Goal: Task Accomplishment & Management: Manage account settings

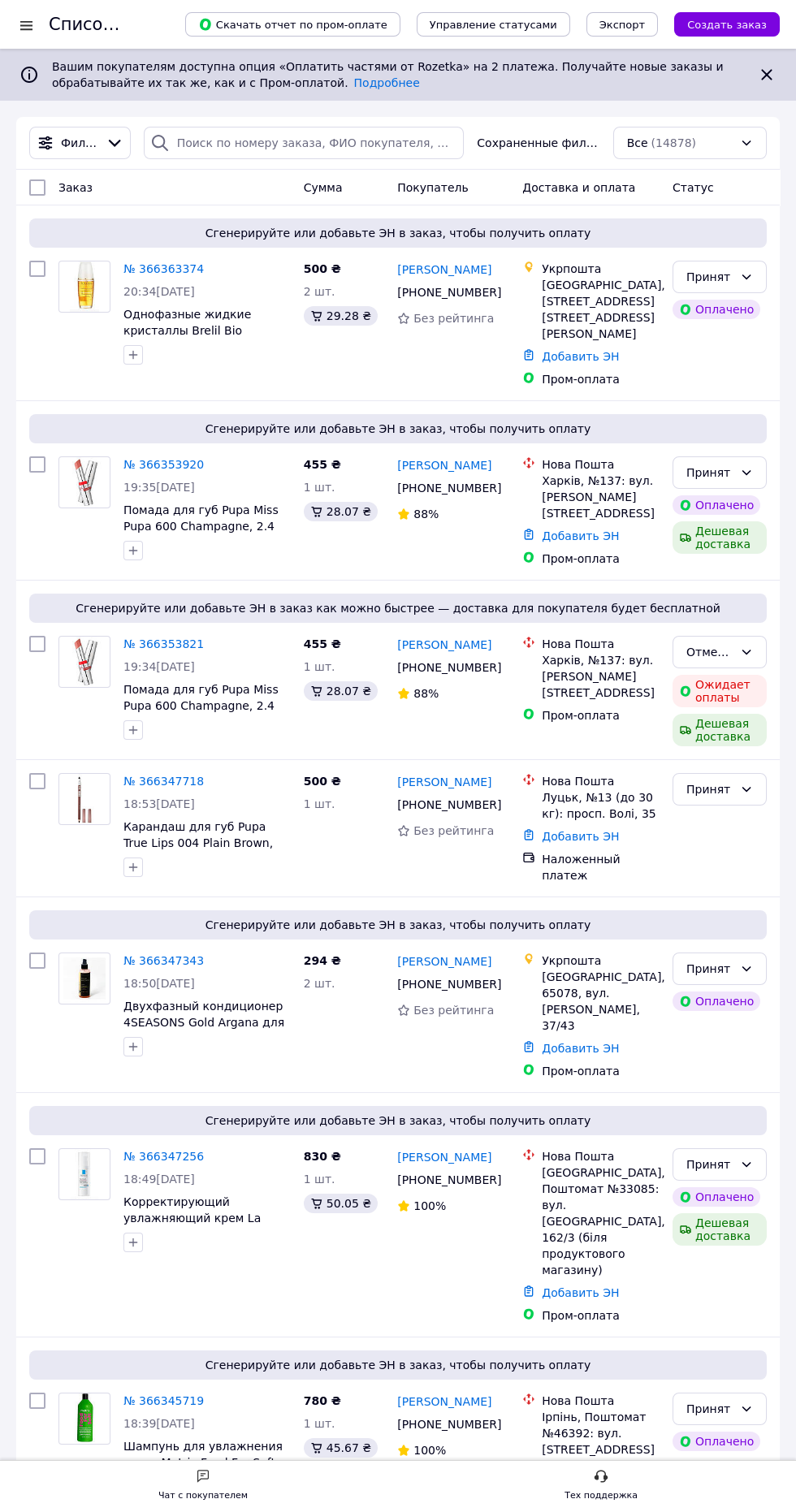
click at [117, 143] on icon at bounding box center [114, 143] width 18 height 18
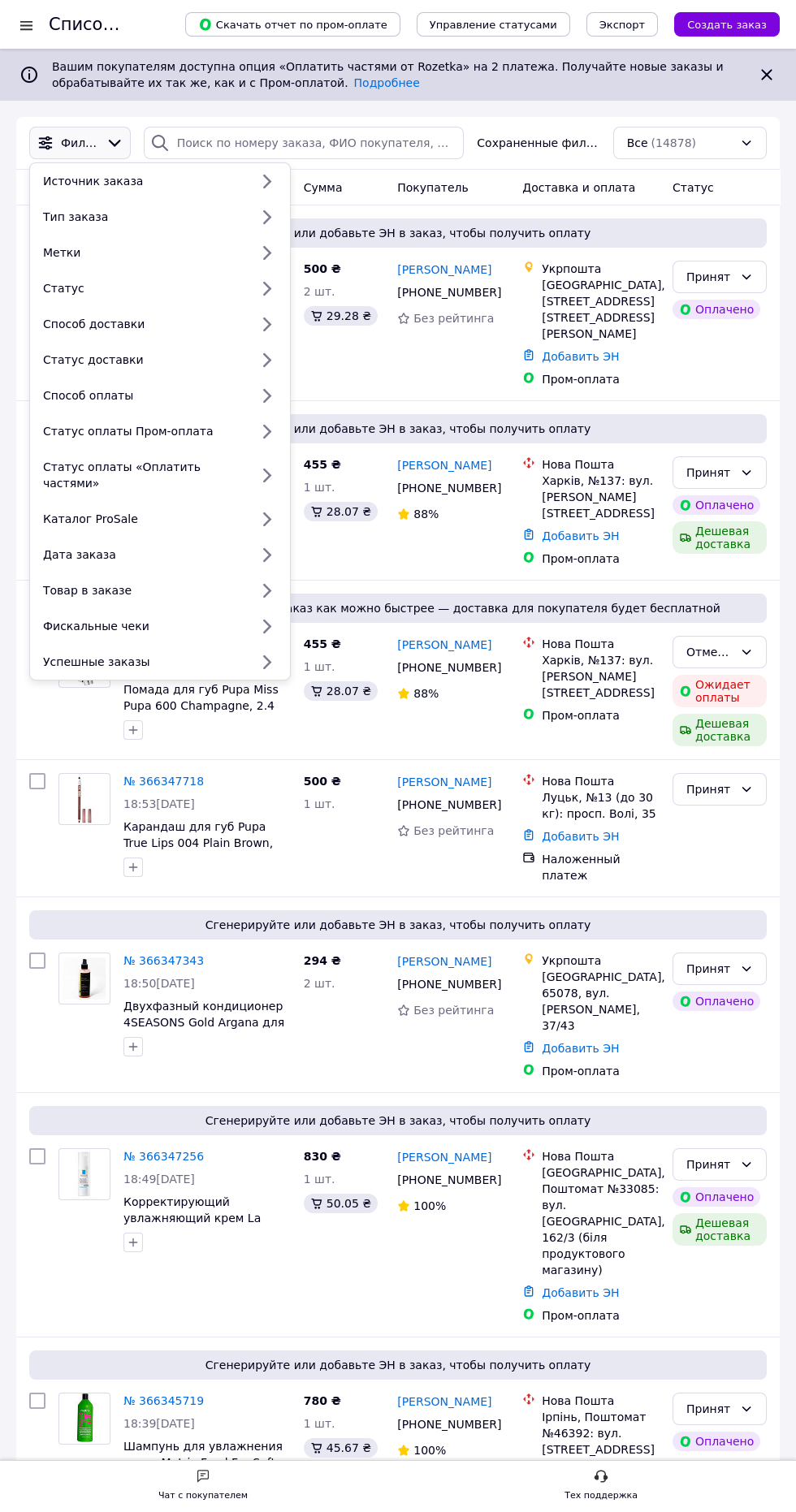
click at [221, 317] on div "Способ доставки" at bounding box center [143, 324] width 213 height 16
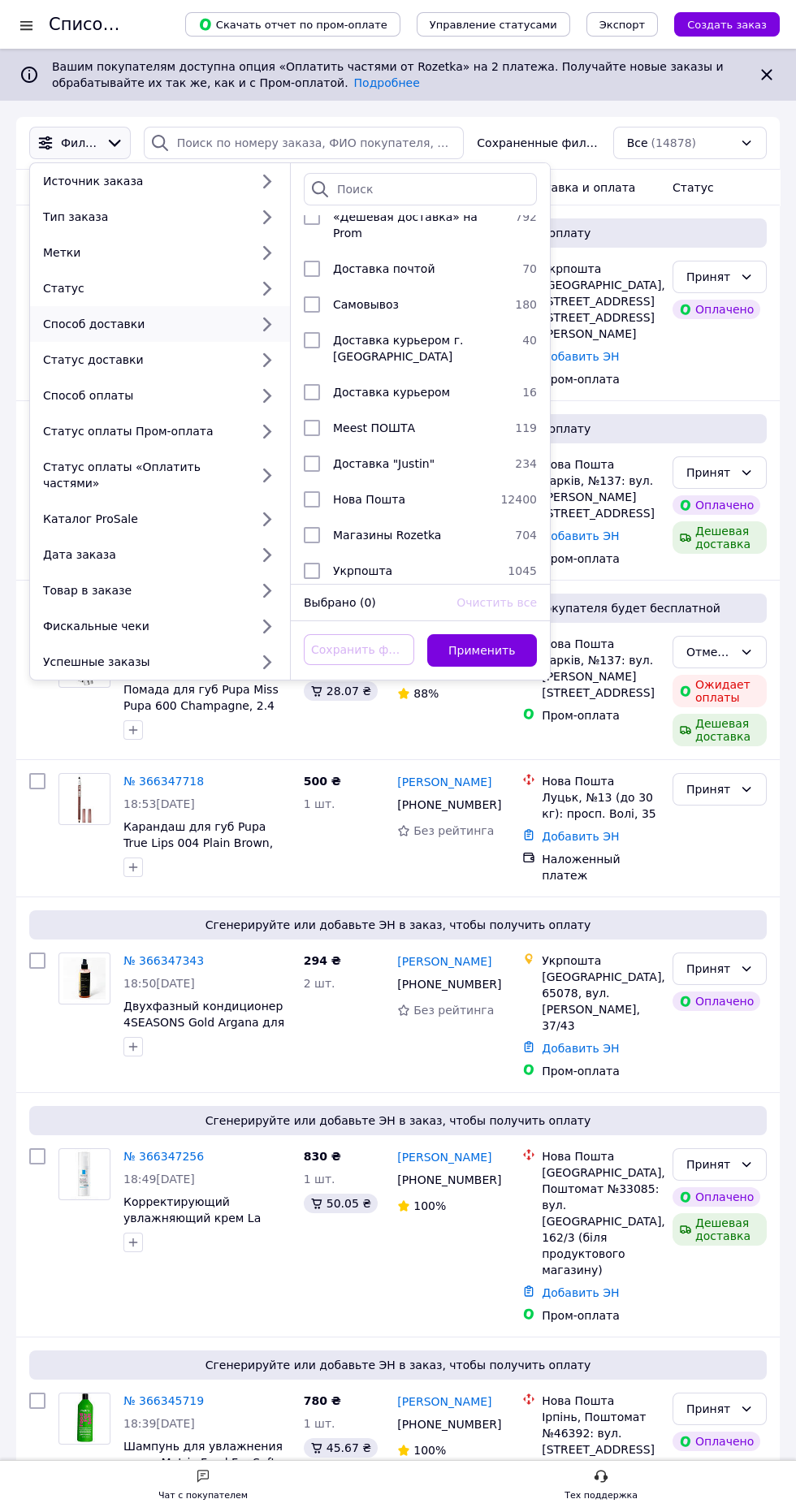
scroll to position [128, 0]
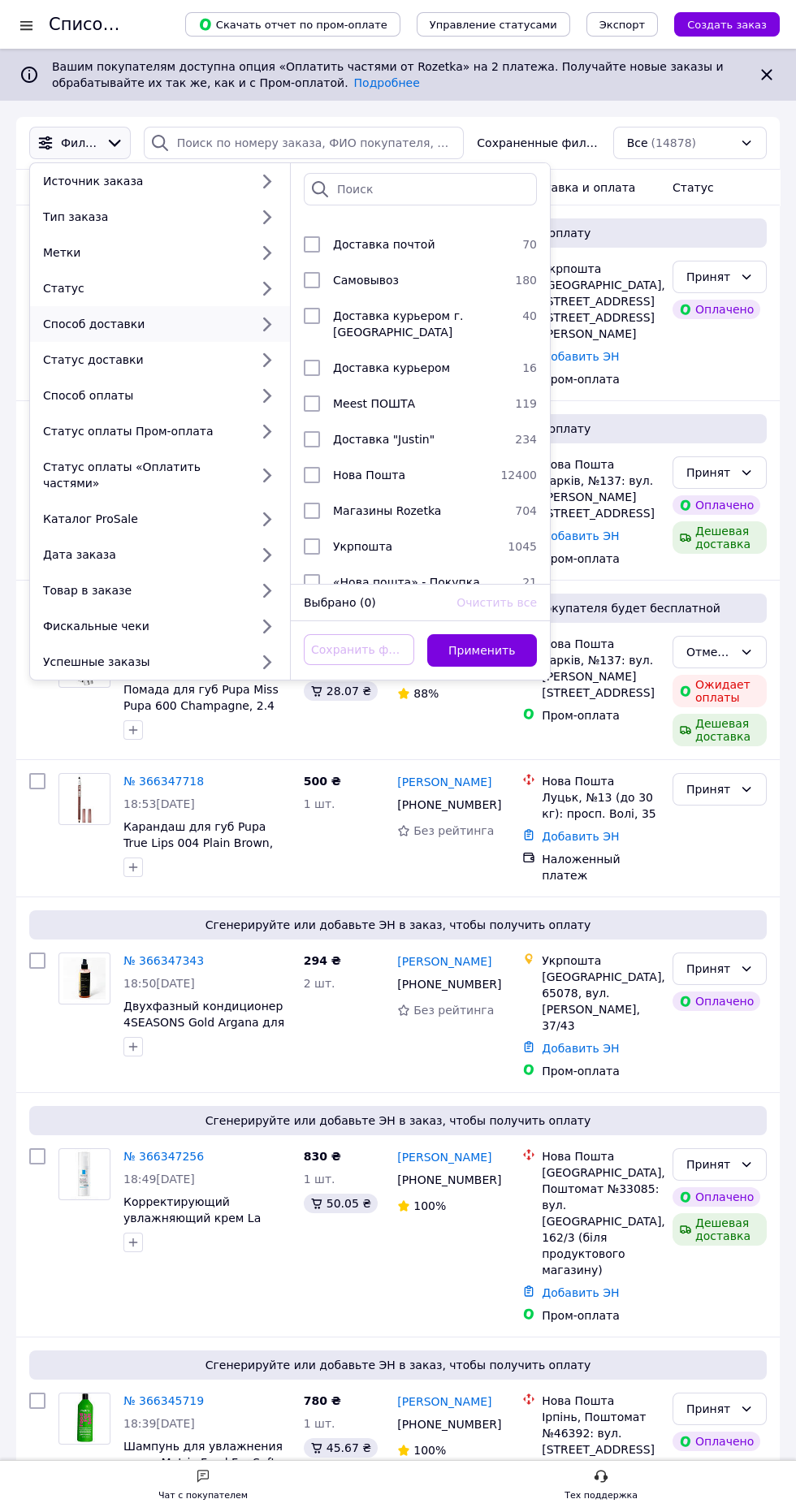
click at [440, 538] on div "Укрпошта" at bounding box center [414, 546] width 175 height 16
checkbox input "true"
click at [515, 635] on button "Применить" at bounding box center [482, 651] width 110 height 33
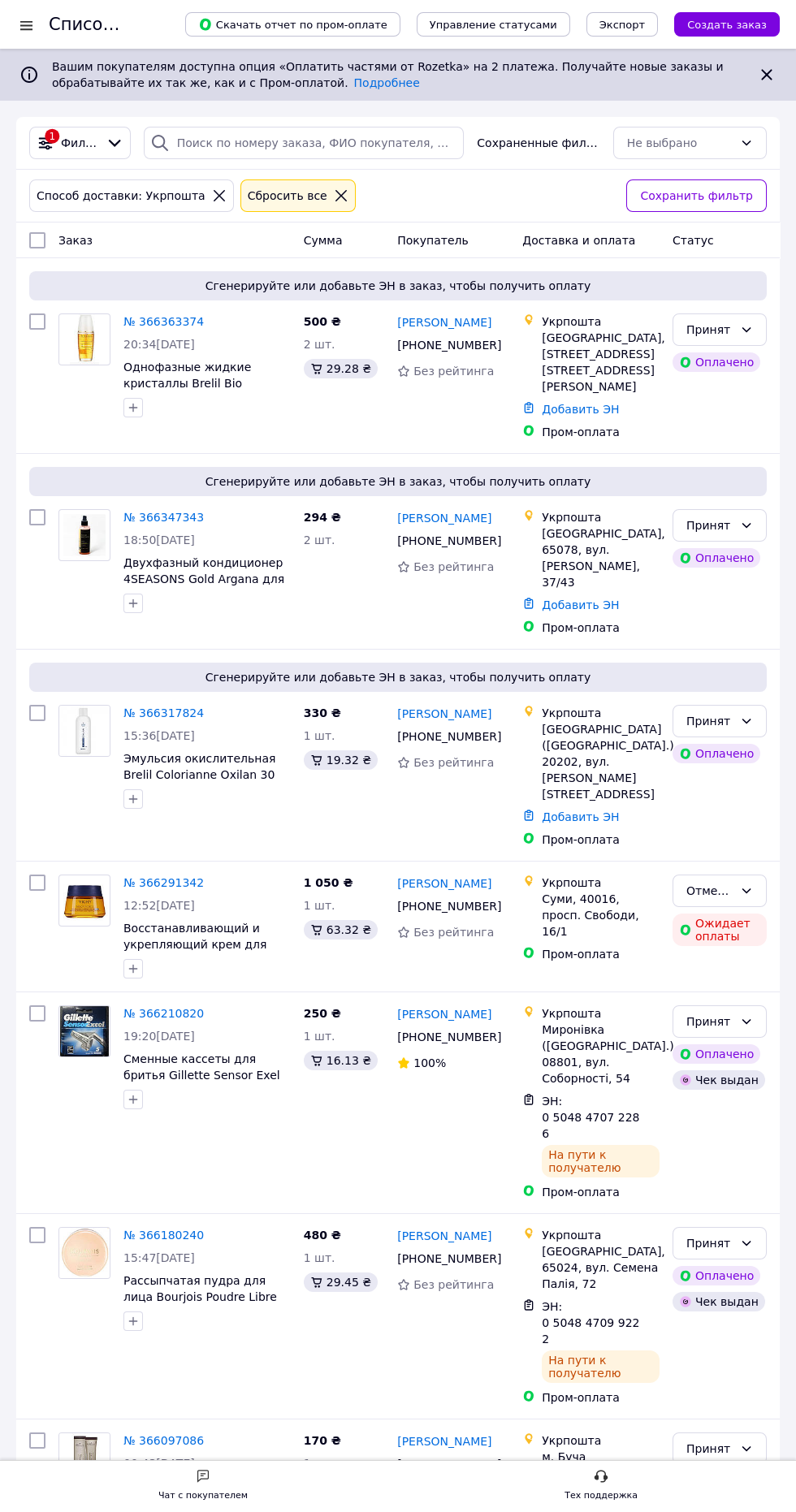
click at [172, 289] on span "Сгенерируйте или добавьте ЭН в заказ, чтобы получить оплату" at bounding box center [398, 285] width 724 height 16
click at [143, 321] on link "№ 366363374" at bounding box center [163, 321] width 81 height 13
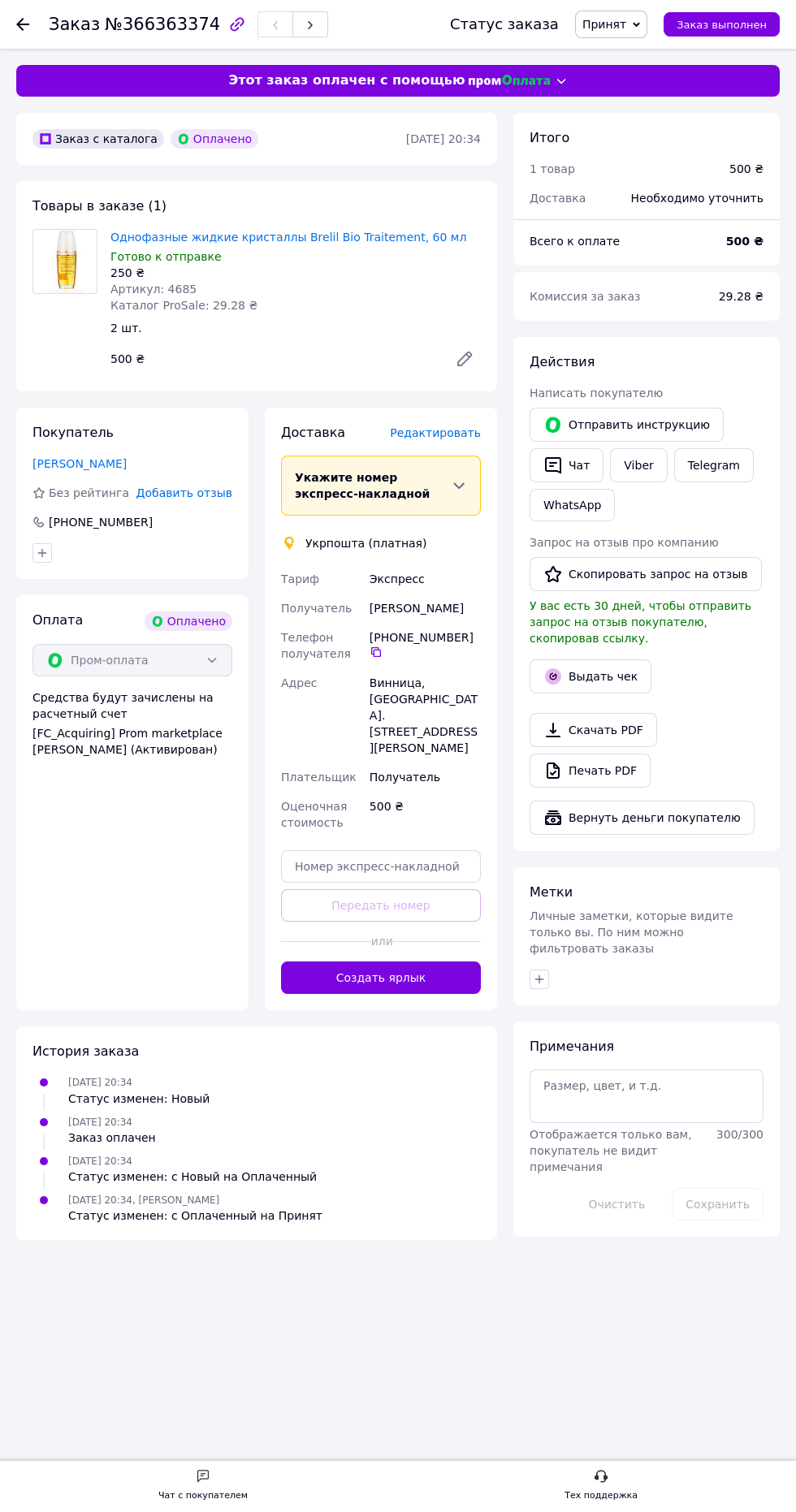
click at [423, 971] on button "Создать ярлык" at bounding box center [380, 978] width 200 height 33
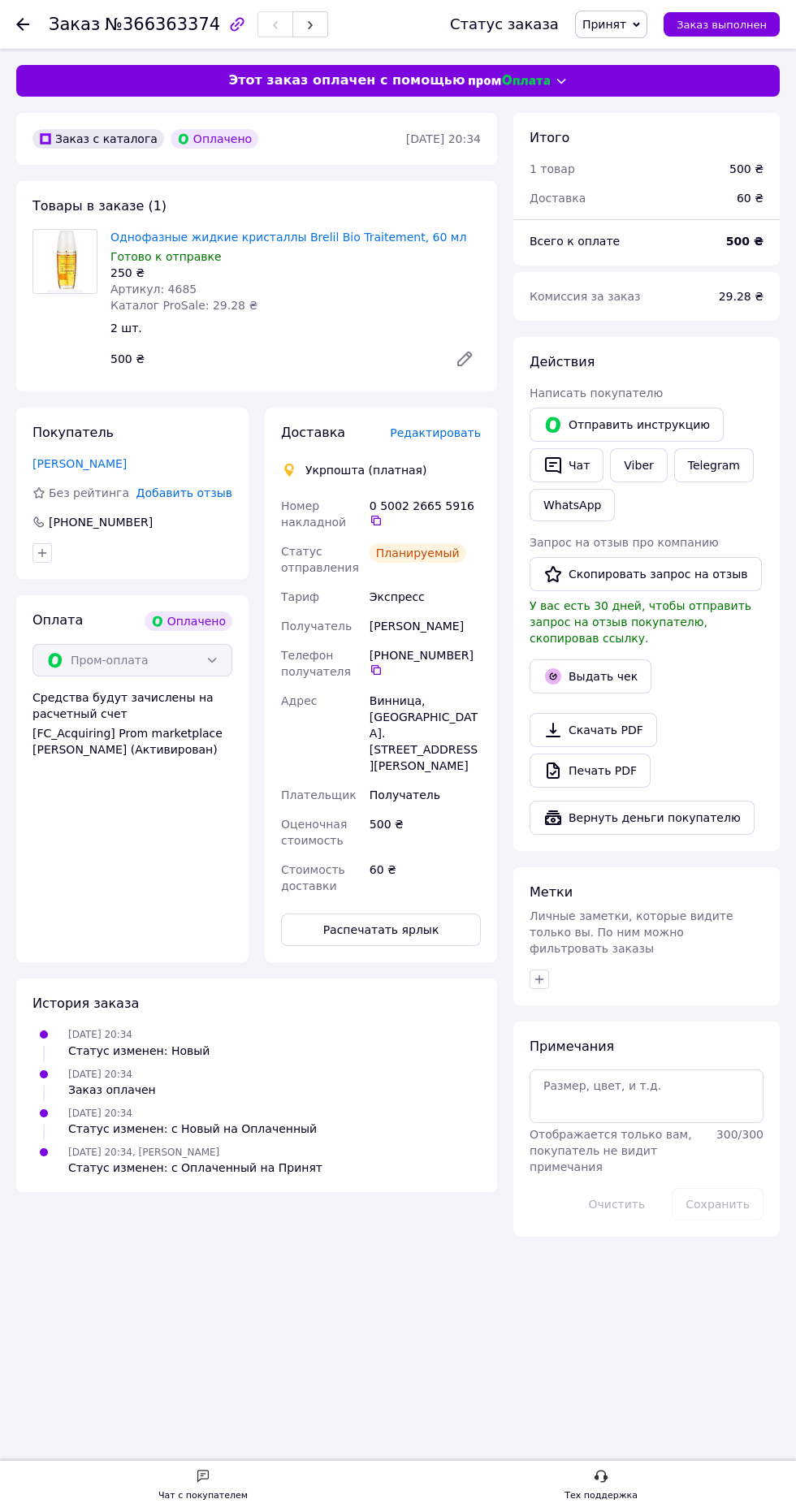
click at [382, 514] on icon at bounding box center [375, 520] width 13 height 13
copy div "[PERSON_NAME]"
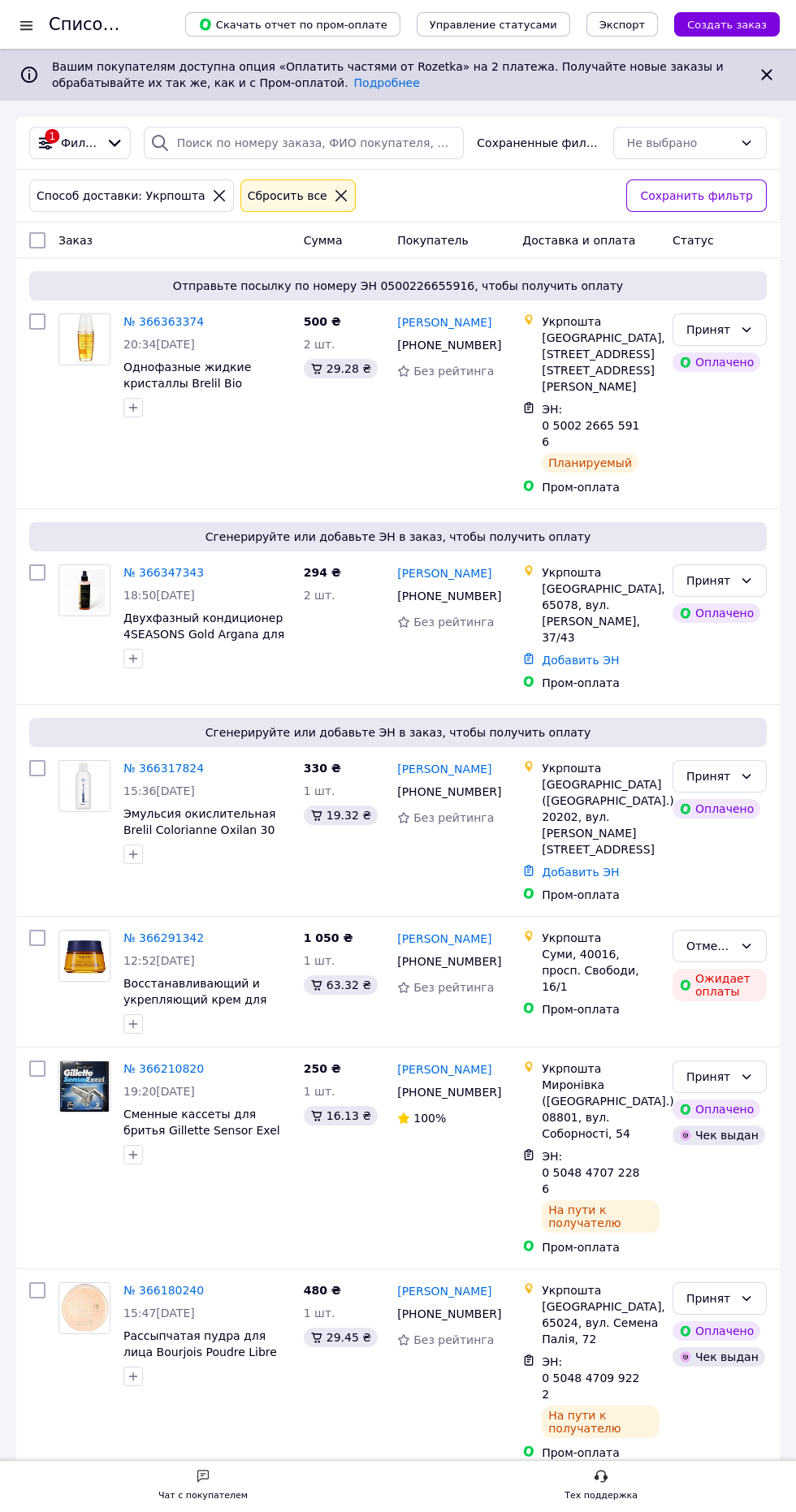
click at [161, 762] on link "№ 366317824" at bounding box center [163, 768] width 81 height 13
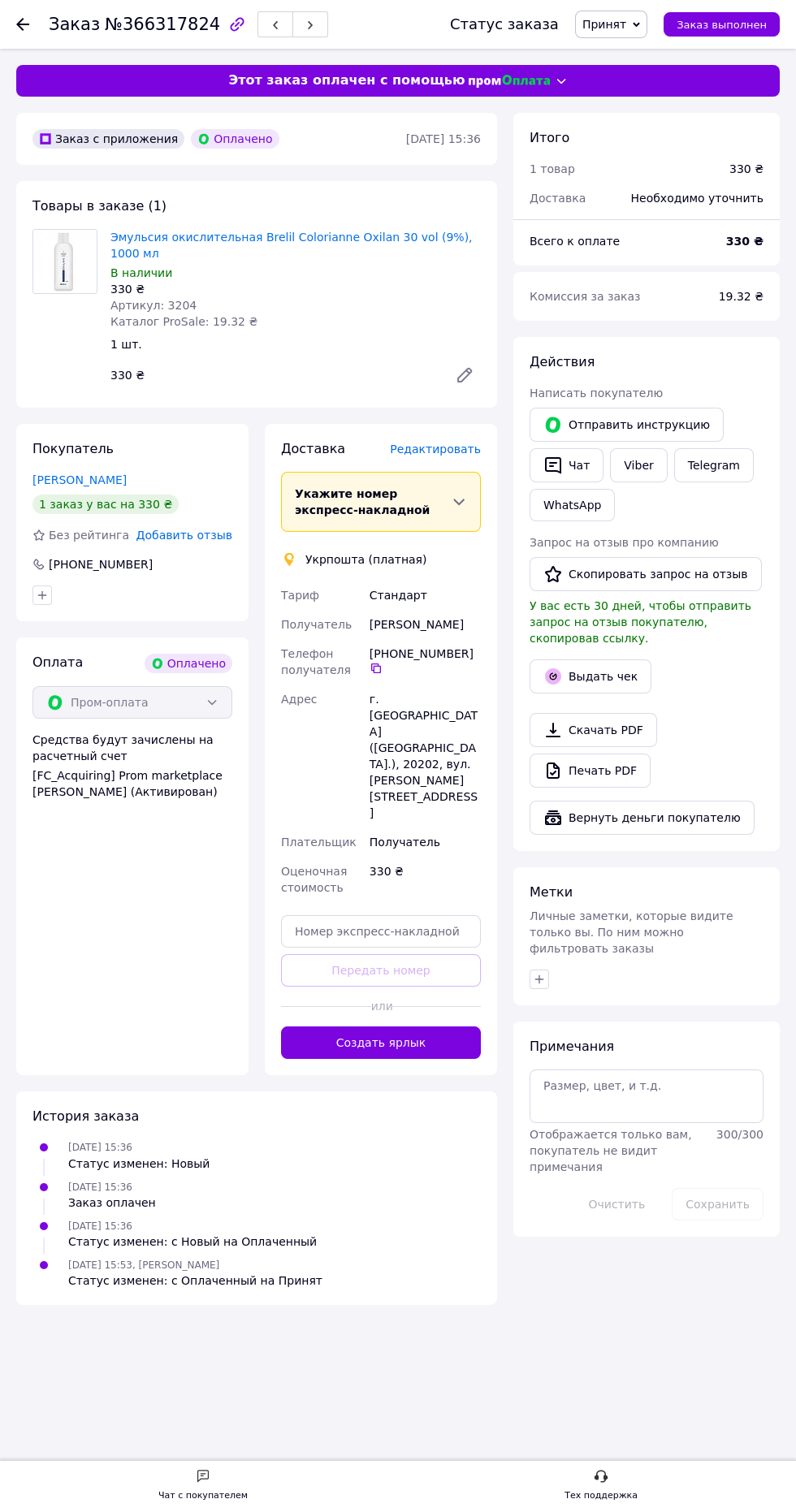
click at [445, 1027] on button "Создать ярлык" at bounding box center [380, 1042] width 200 height 33
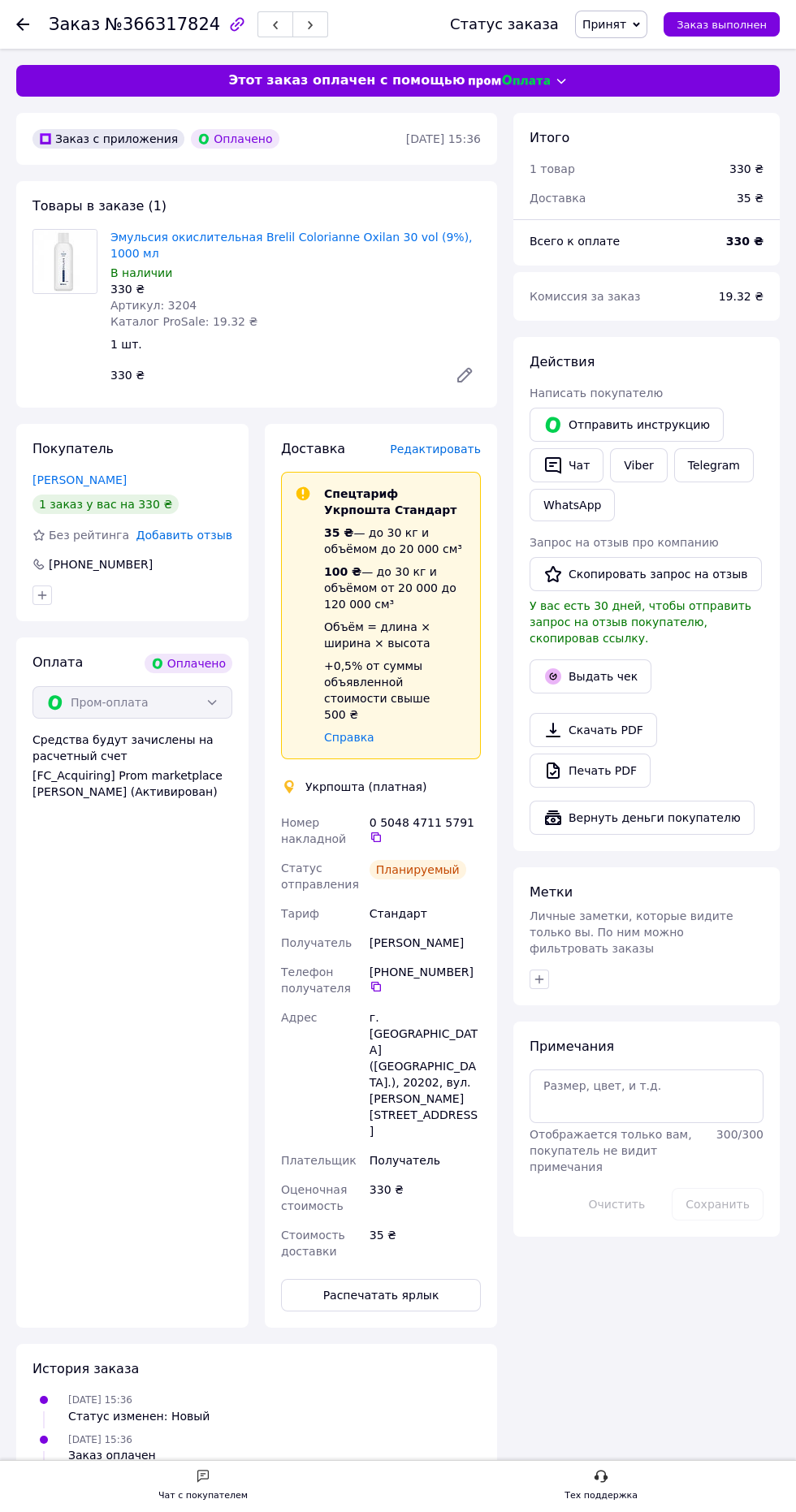
click at [382, 831] on icon at bounding box center [375, 837] width 13 height 13
copy div "[PERSON_NAME]"
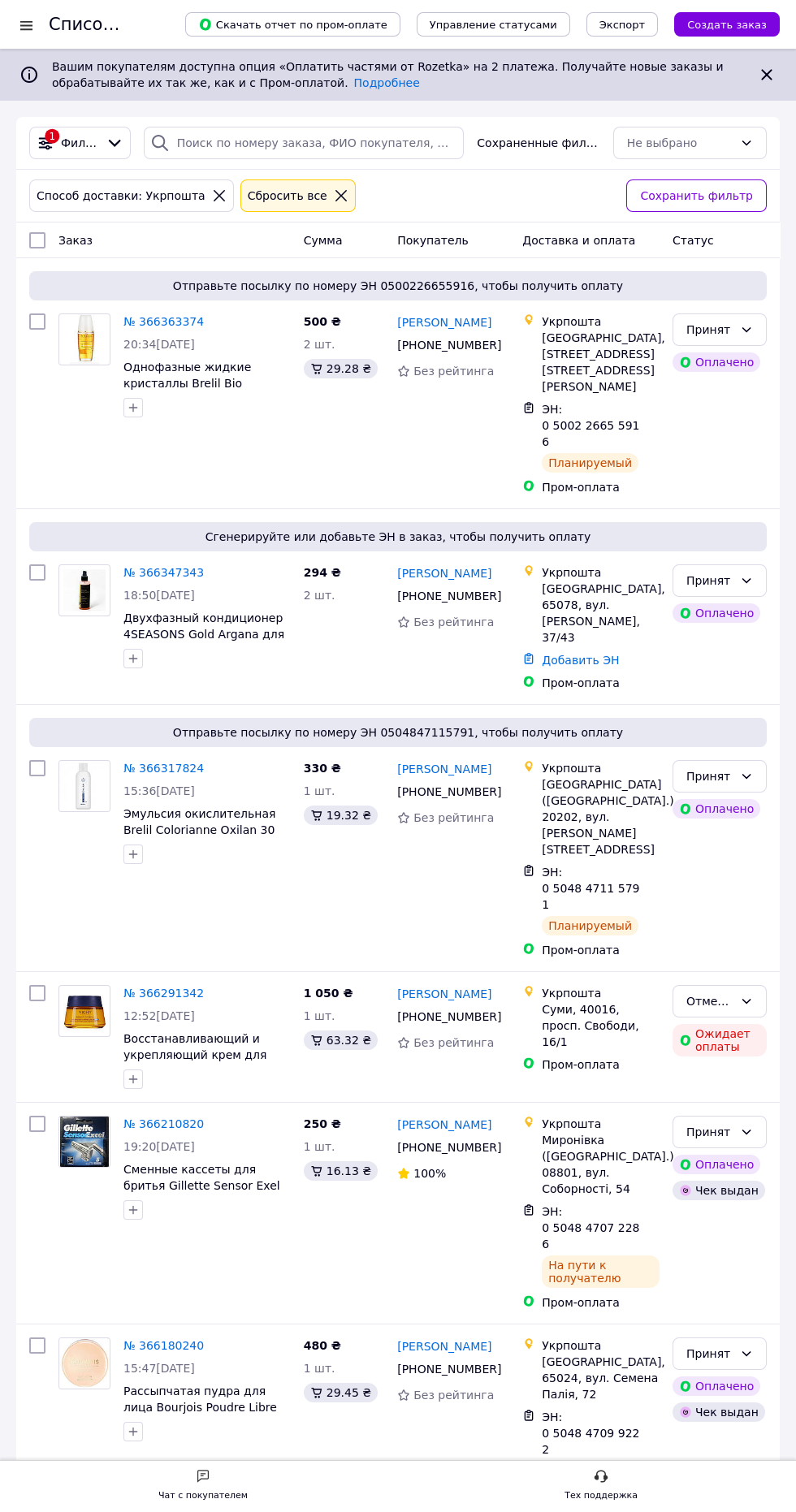
click at [212, 191] on icon at bounding box center [219, 195] width 15 height 15
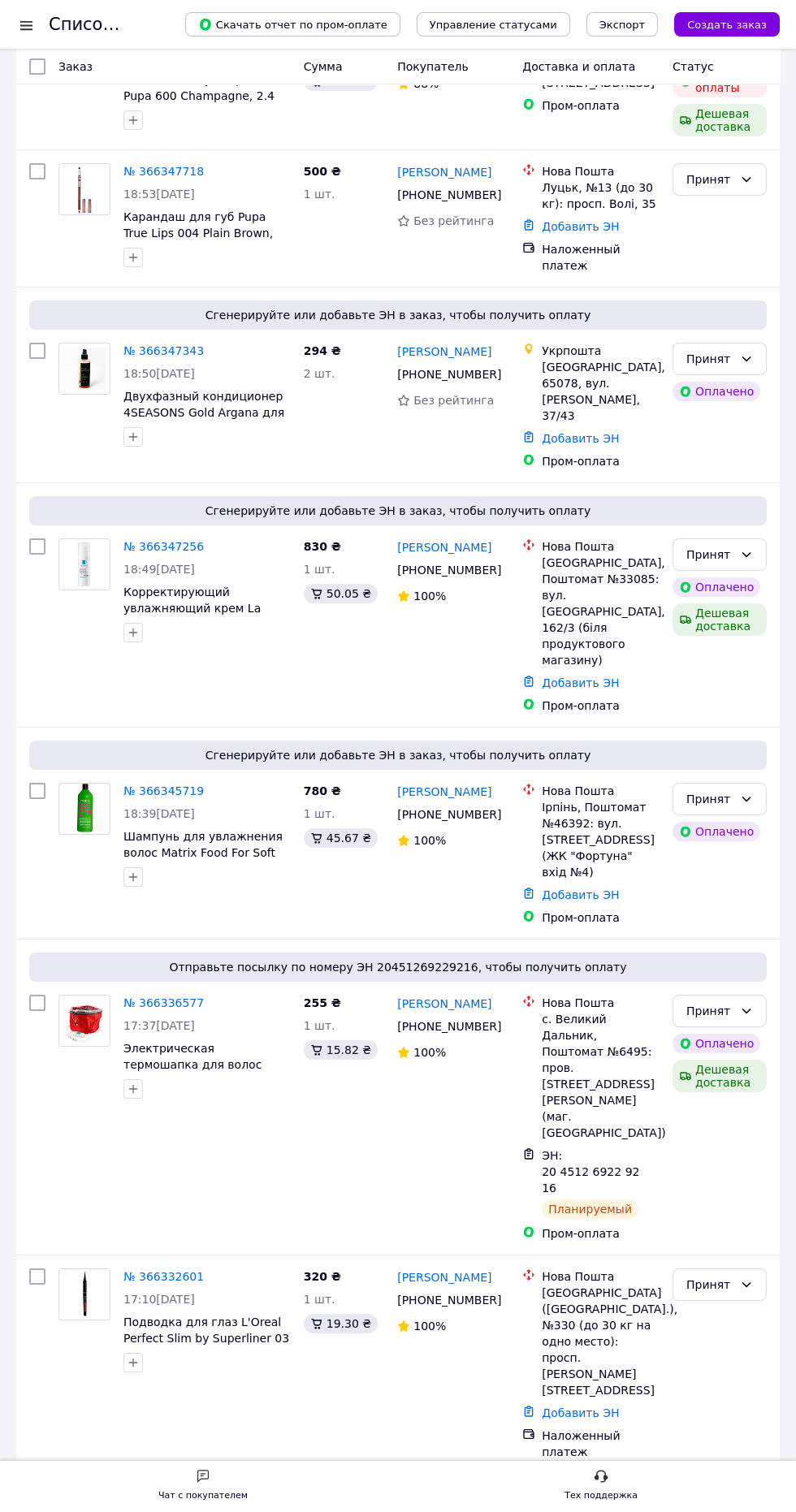
scroll to position [669, 0]
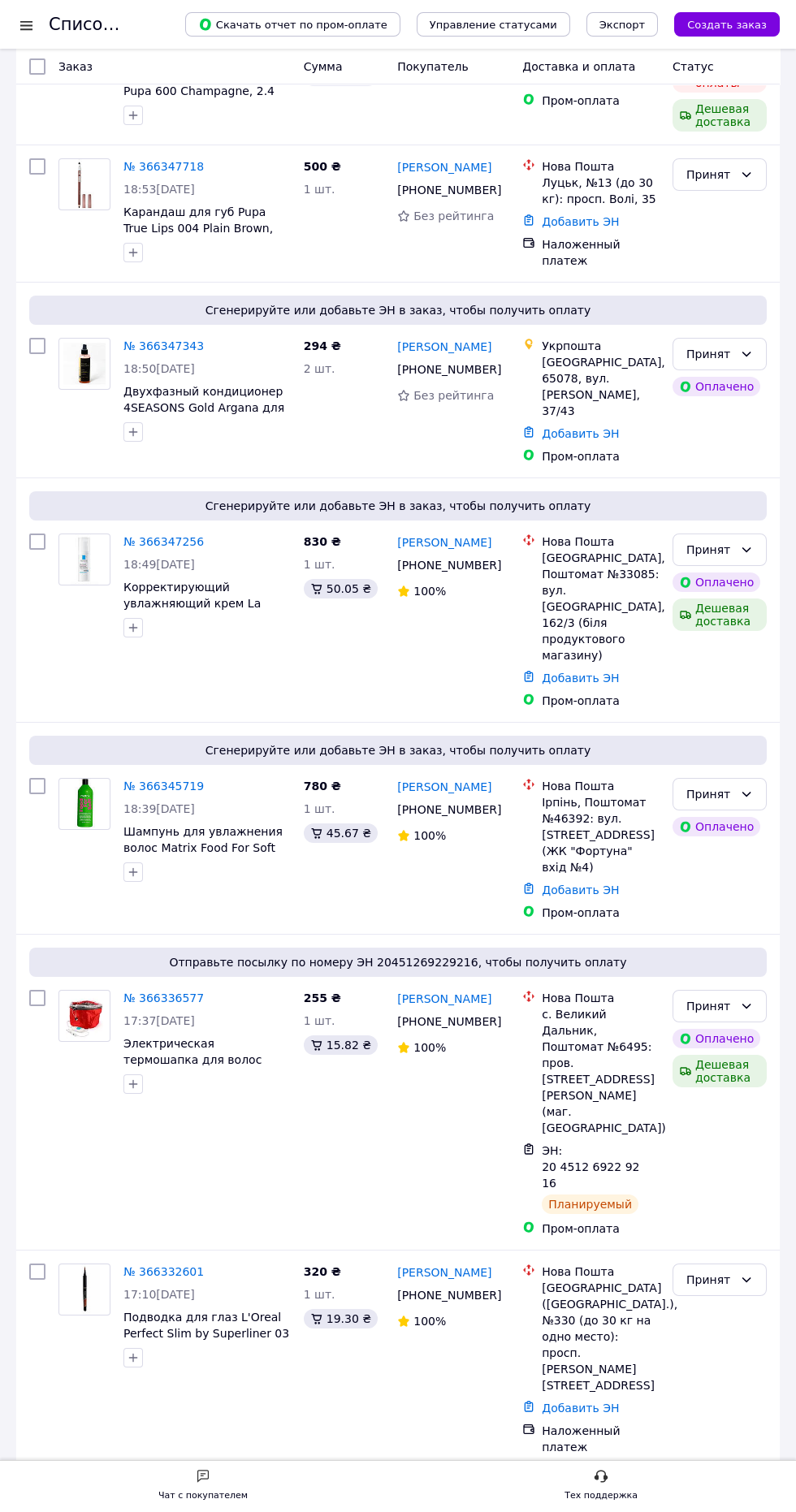
click at [169, 780] on link "№ 366345719" at bounding box center [163, 786] width 81 height 13
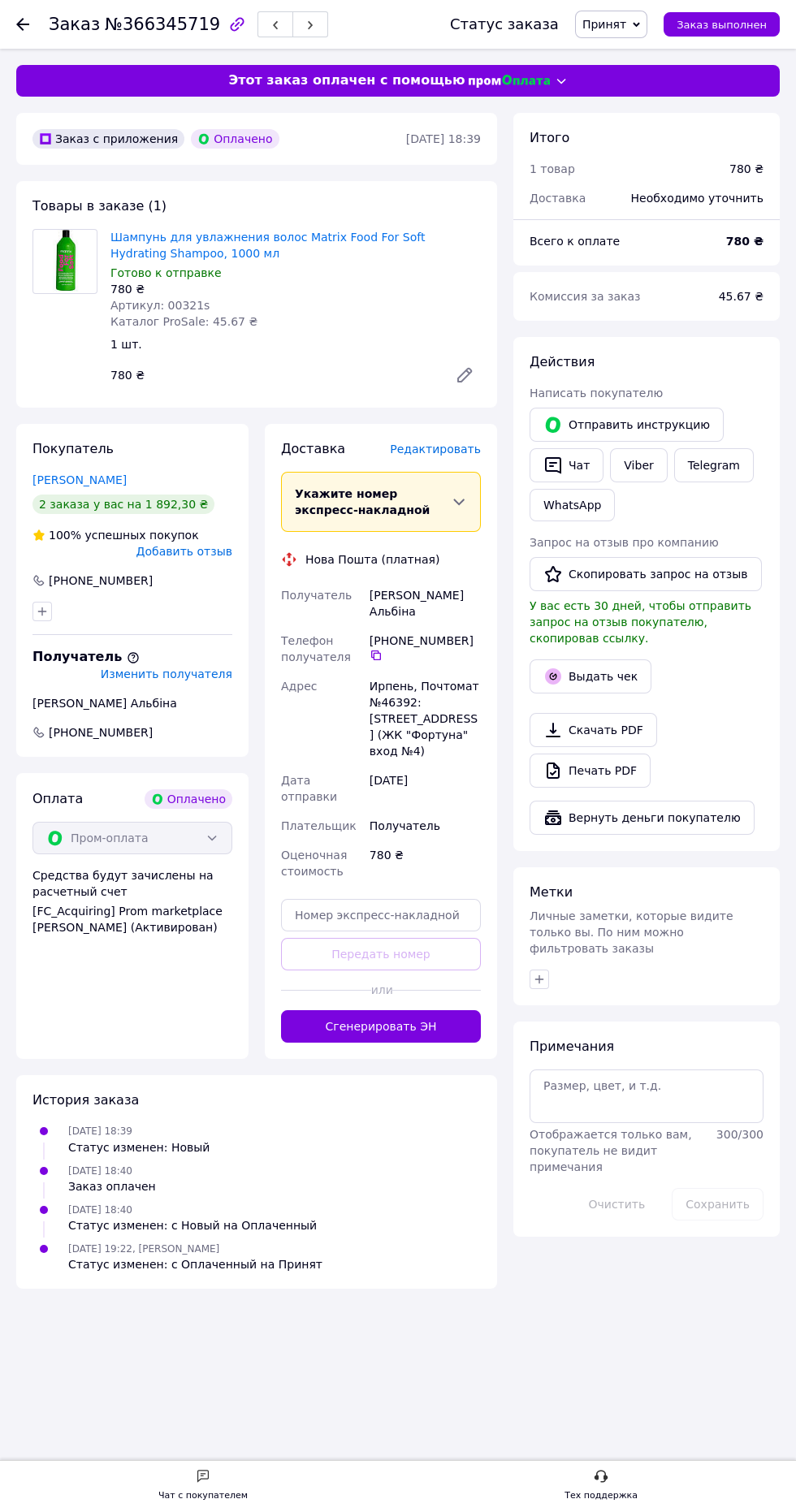
click at [417, 1011] on button "Сгенерировать ЭН" at bounding box center [380, 1027] width 200 height 33
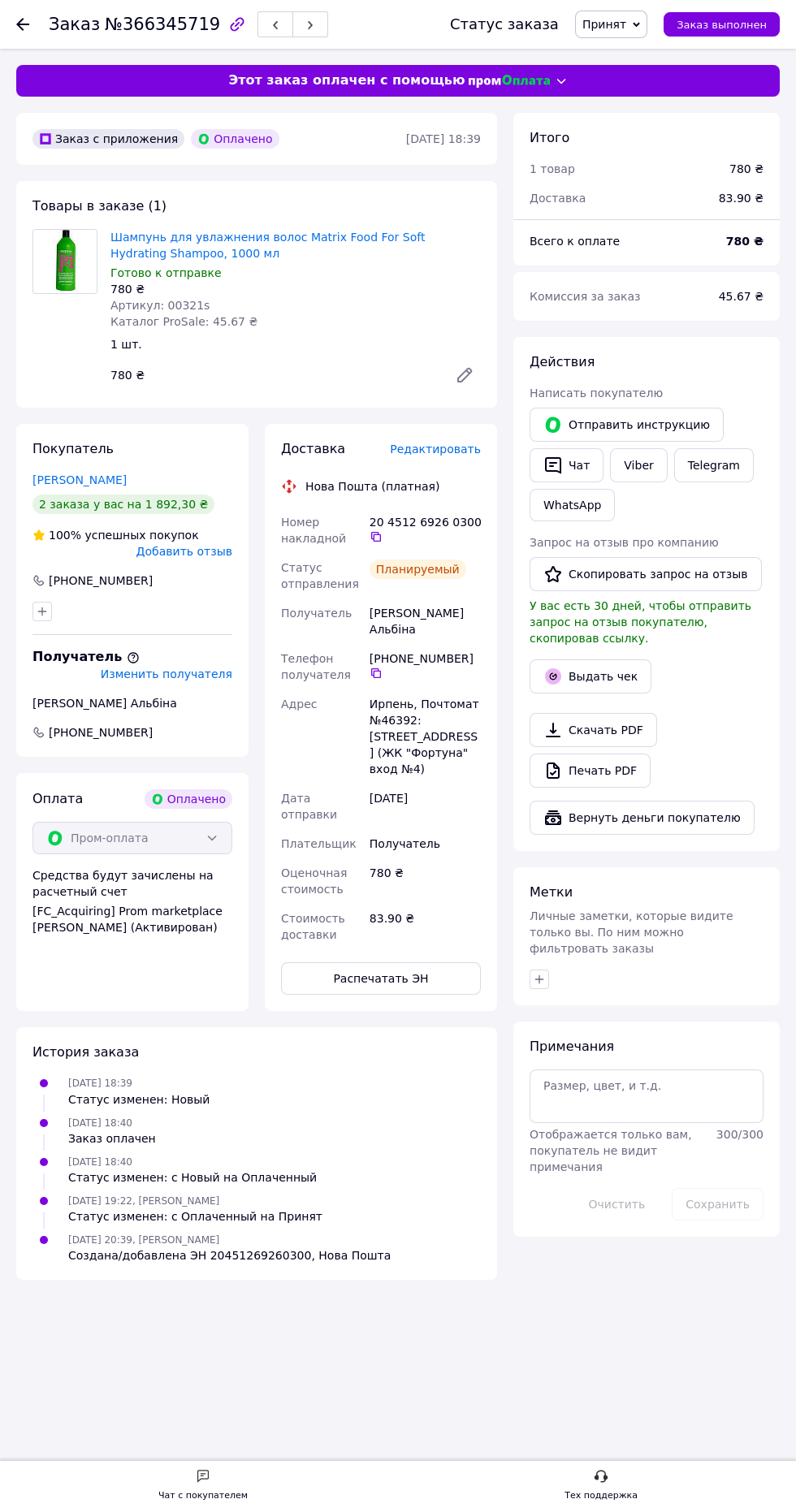
click at [378, 539] on icon at bounding box center [375, 536] width 13 height 13
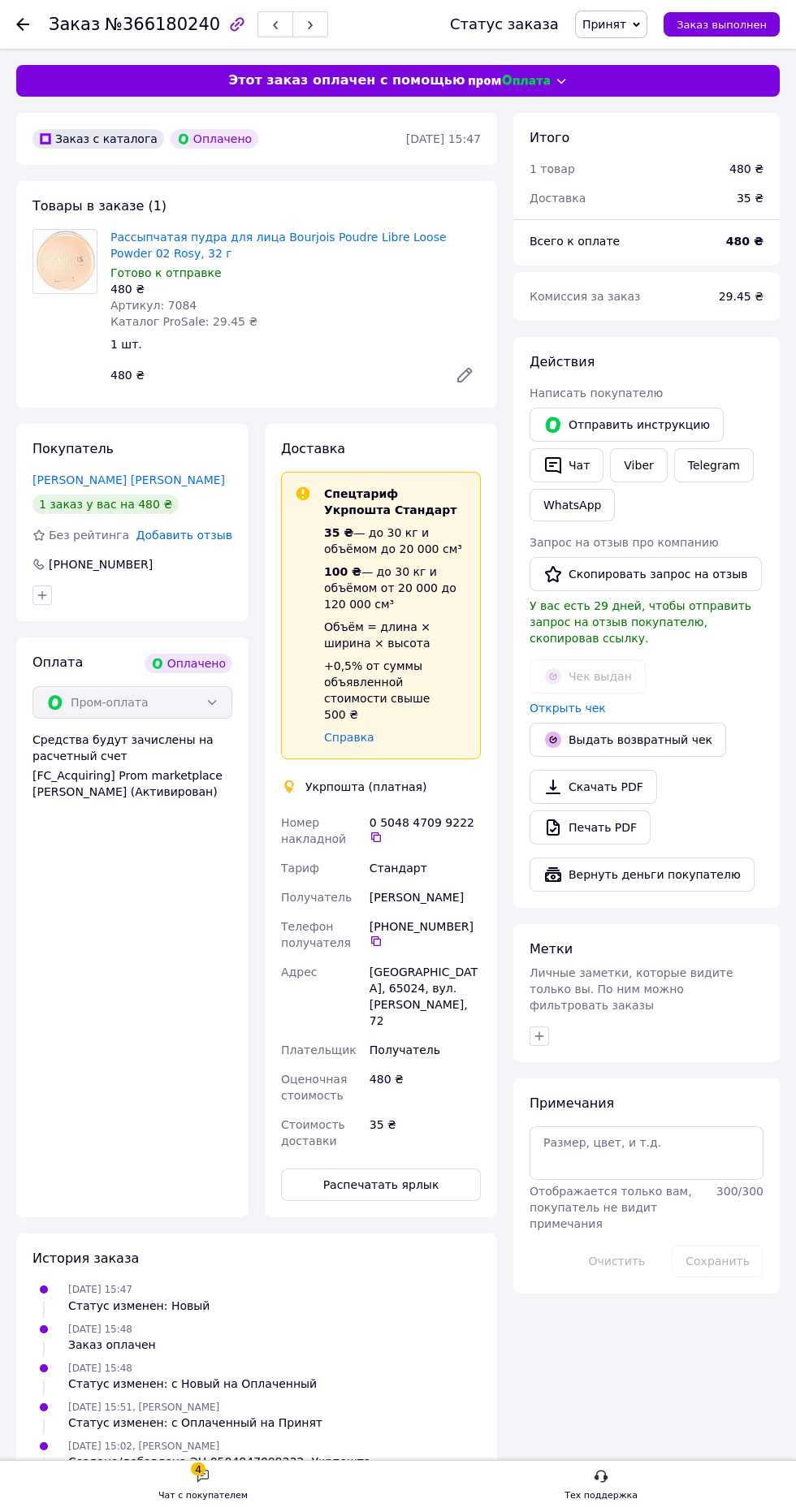
click at [219, 1510] on div "4 Чат с покупателем Тех поддержка" at bounding box center [398, 1486] width 796 height 52
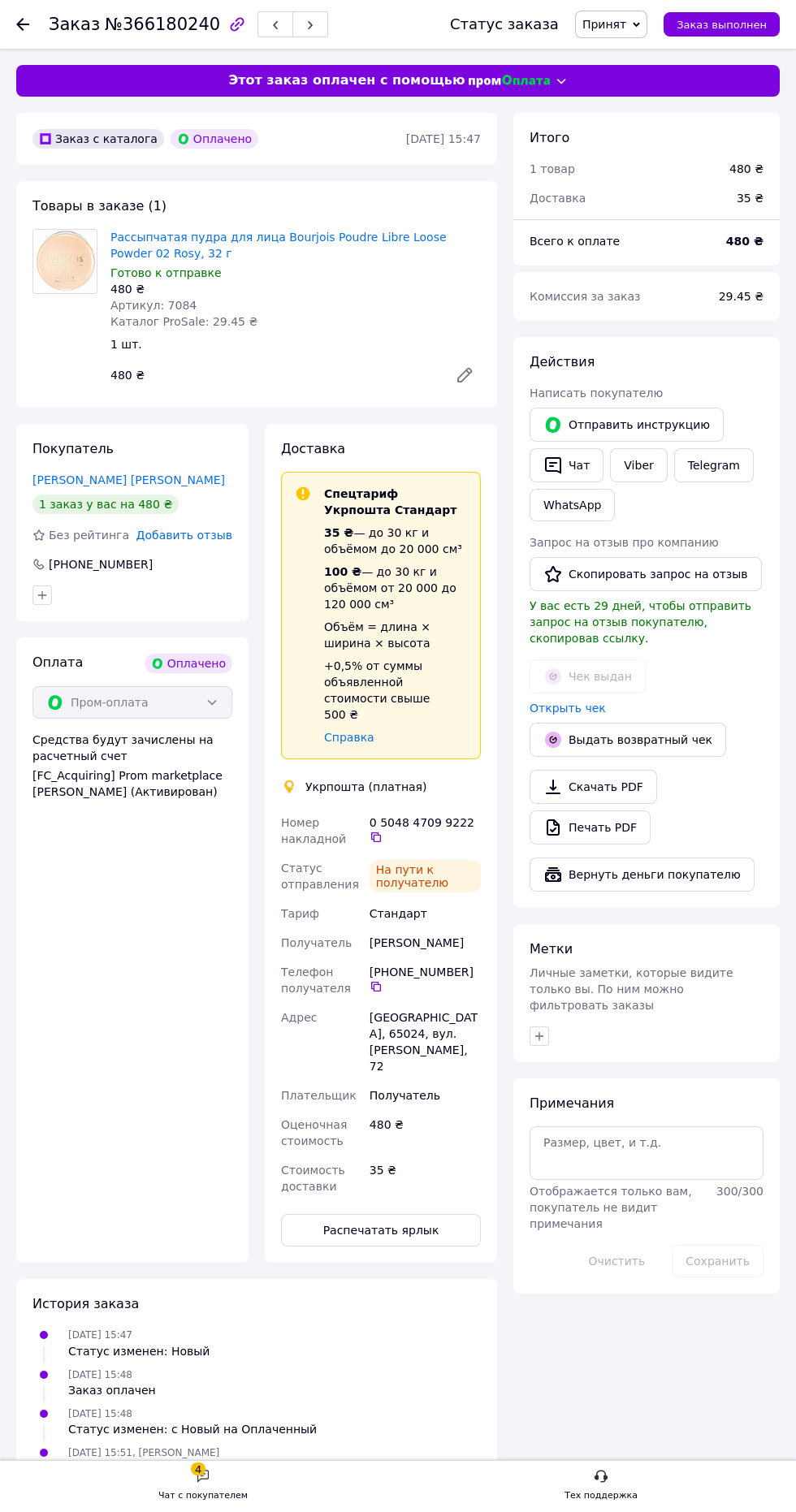
click at [227, 1496] on div "Чат с покупателем" at bounding box center [203, 1496] width 90 height 16
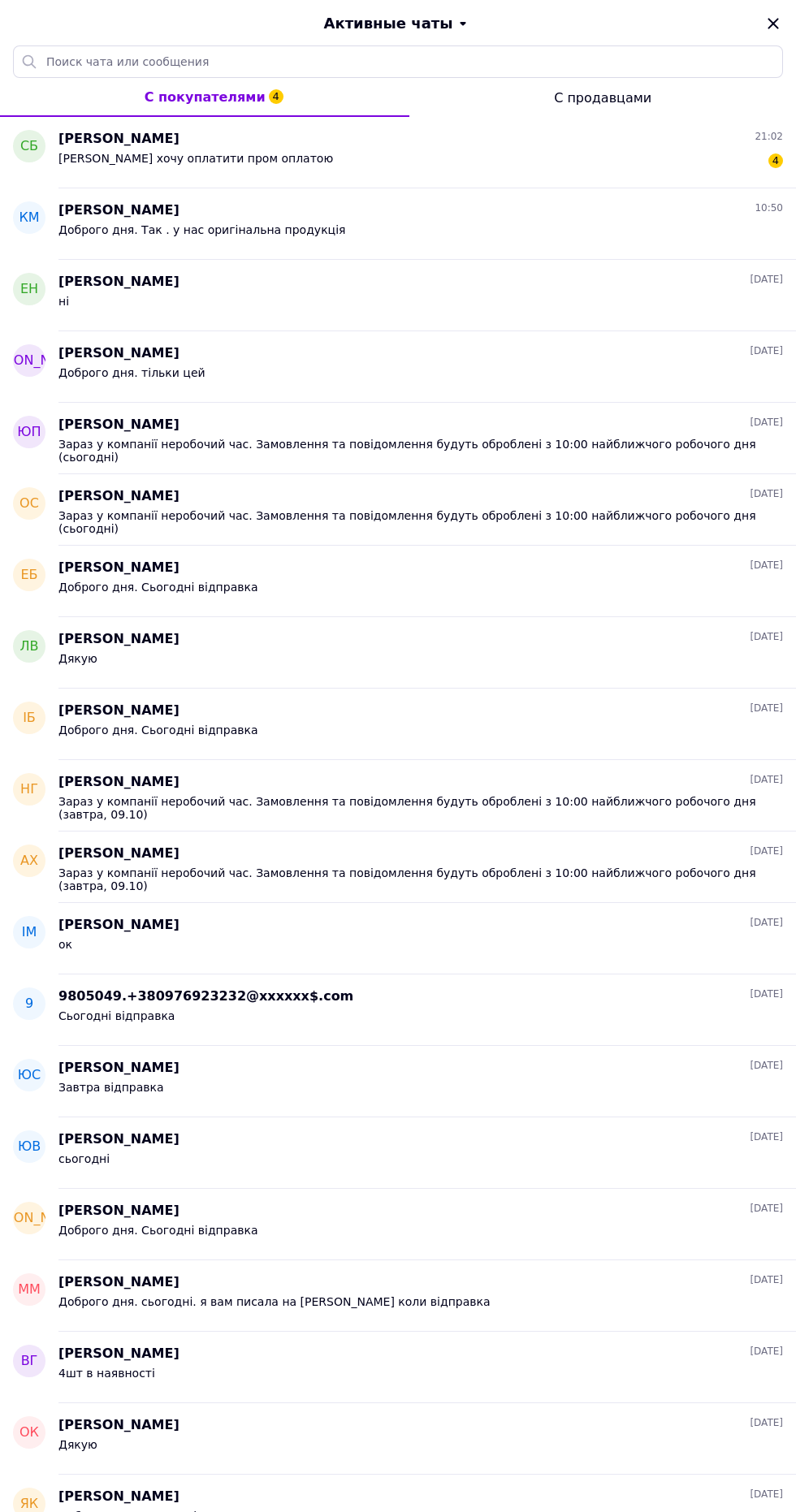
click at [707, 169] on div "Бо хочу оплатити пром оплатою 4" at bounding box center [421, 161] width 724 height 26
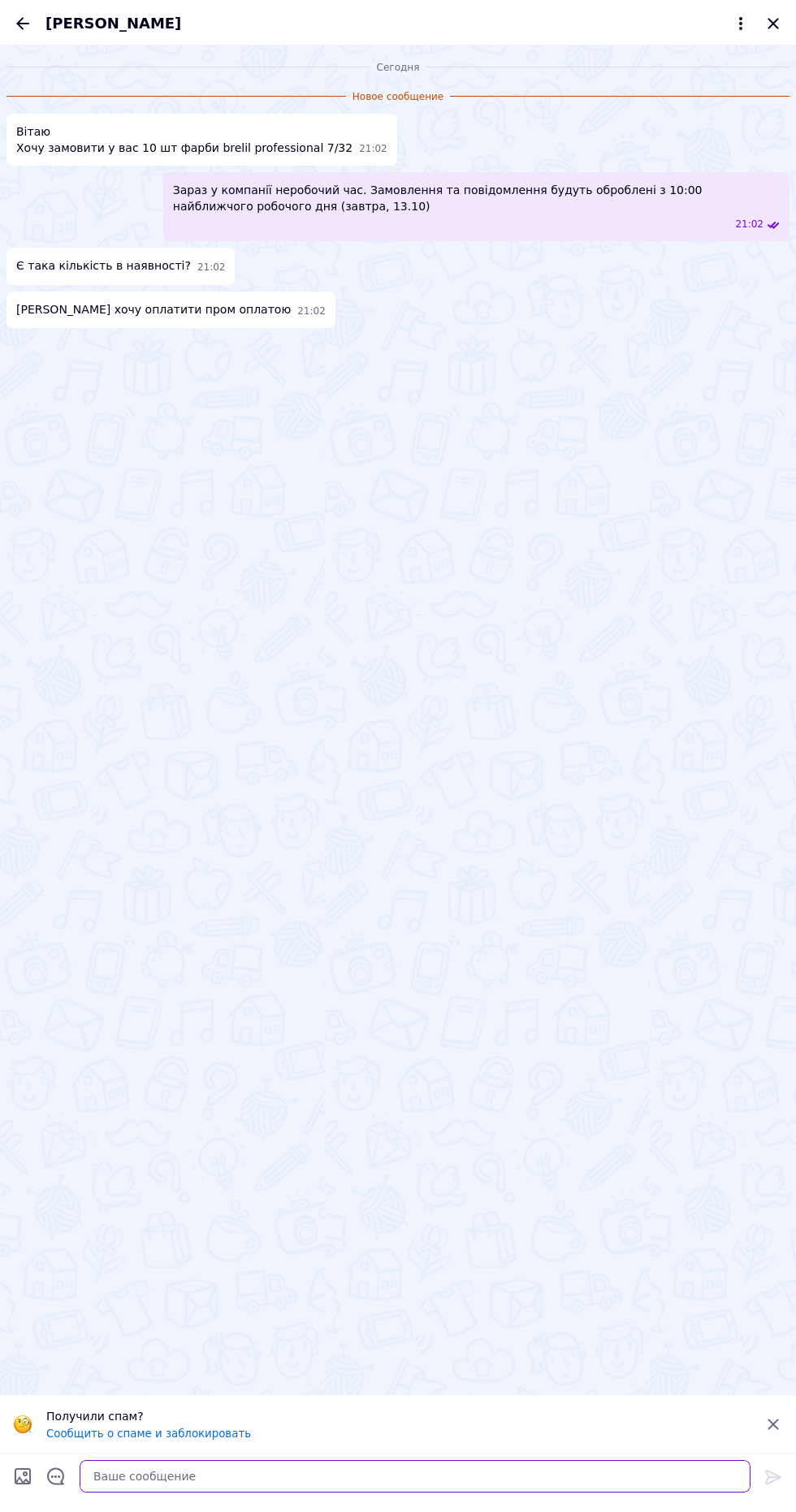
click at [387, 1471] on textarea at bounding box center [415, 1476] width 671 height 33
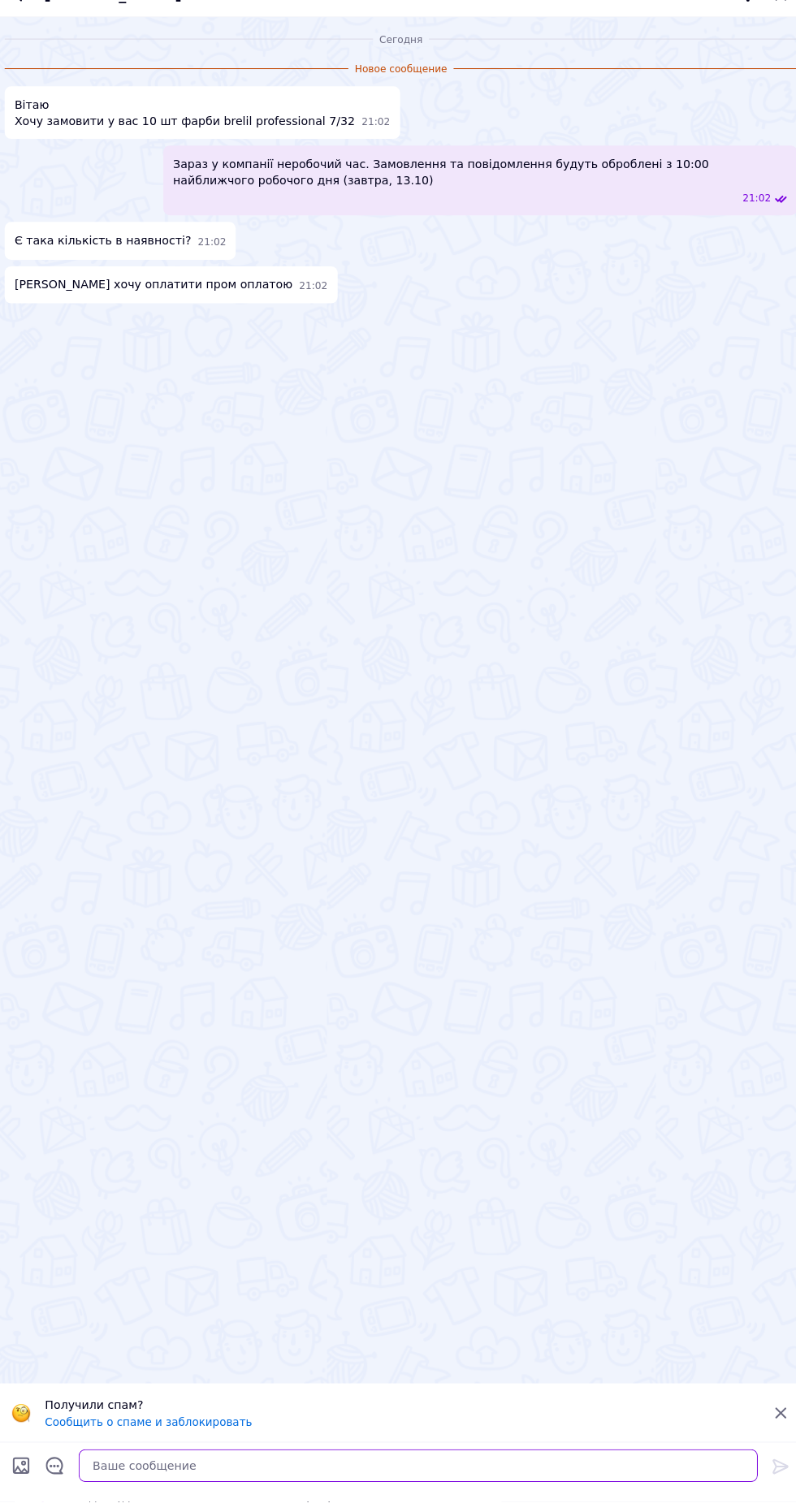
scroll to position [177, 0]
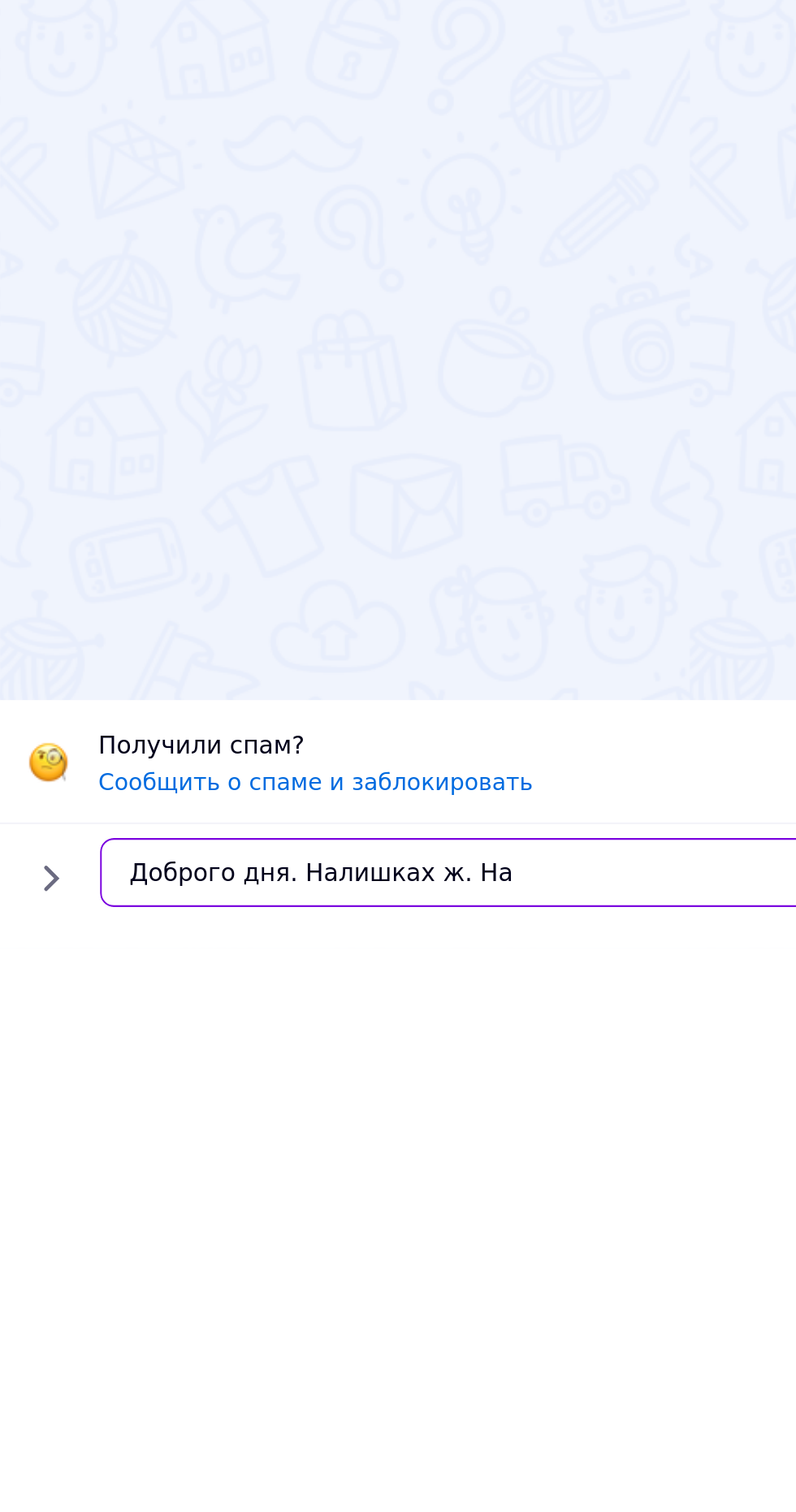
click at [187, 1478] on textarea "Доброго дня. Налишках ж. На" at bounding box center [398, 1476] width 703 height 33
click at [202, 1478] on textarea "Доброго дня. Залишках ж. На" at bounding box center [398, 1476] width 703 height 33
click at [274, 1468] on textarea "Доброго дня. Залишках є. На" at bounding box center [398, 1476] width 703 height 33
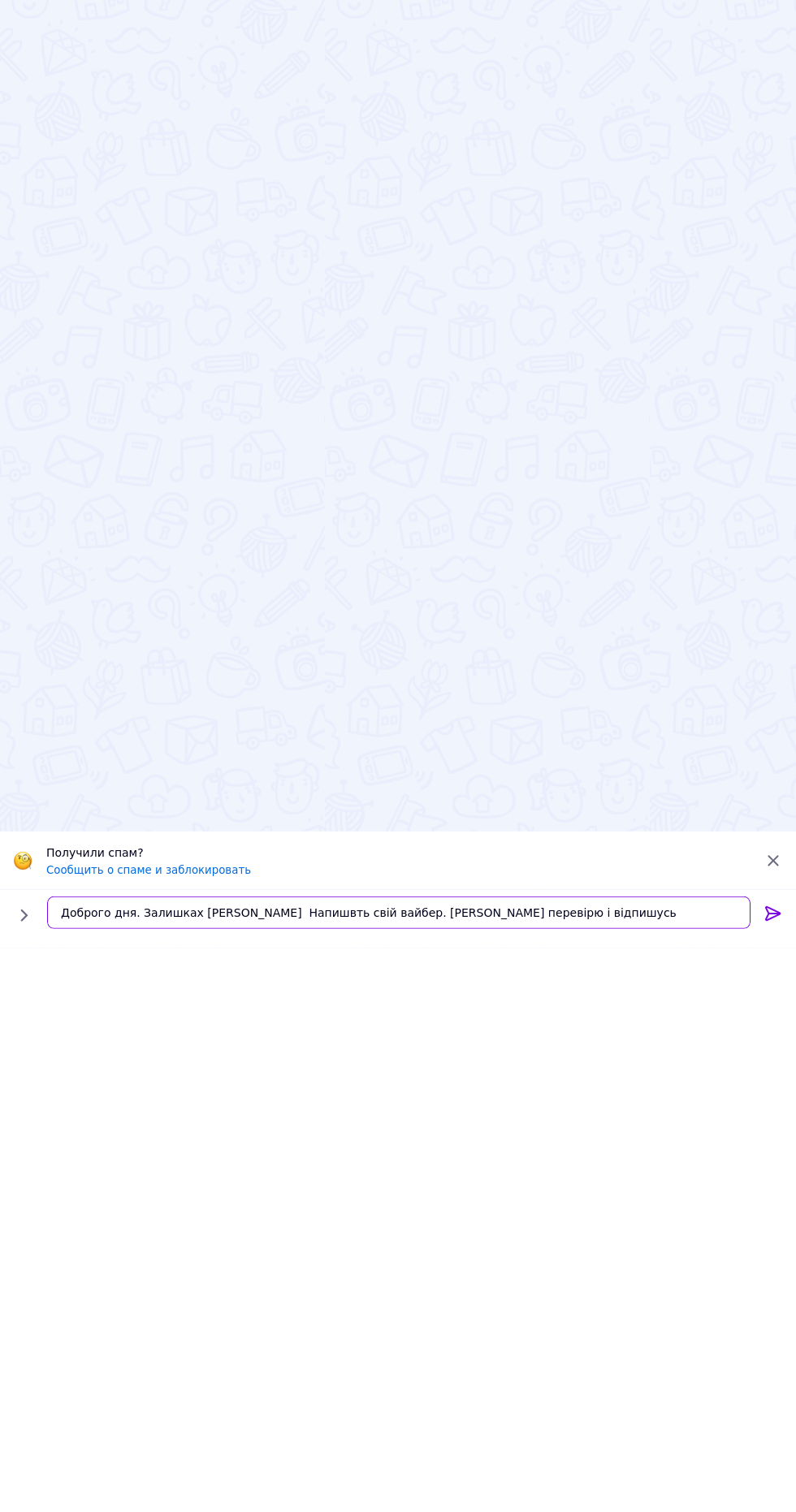
scroll to position [175, 0]
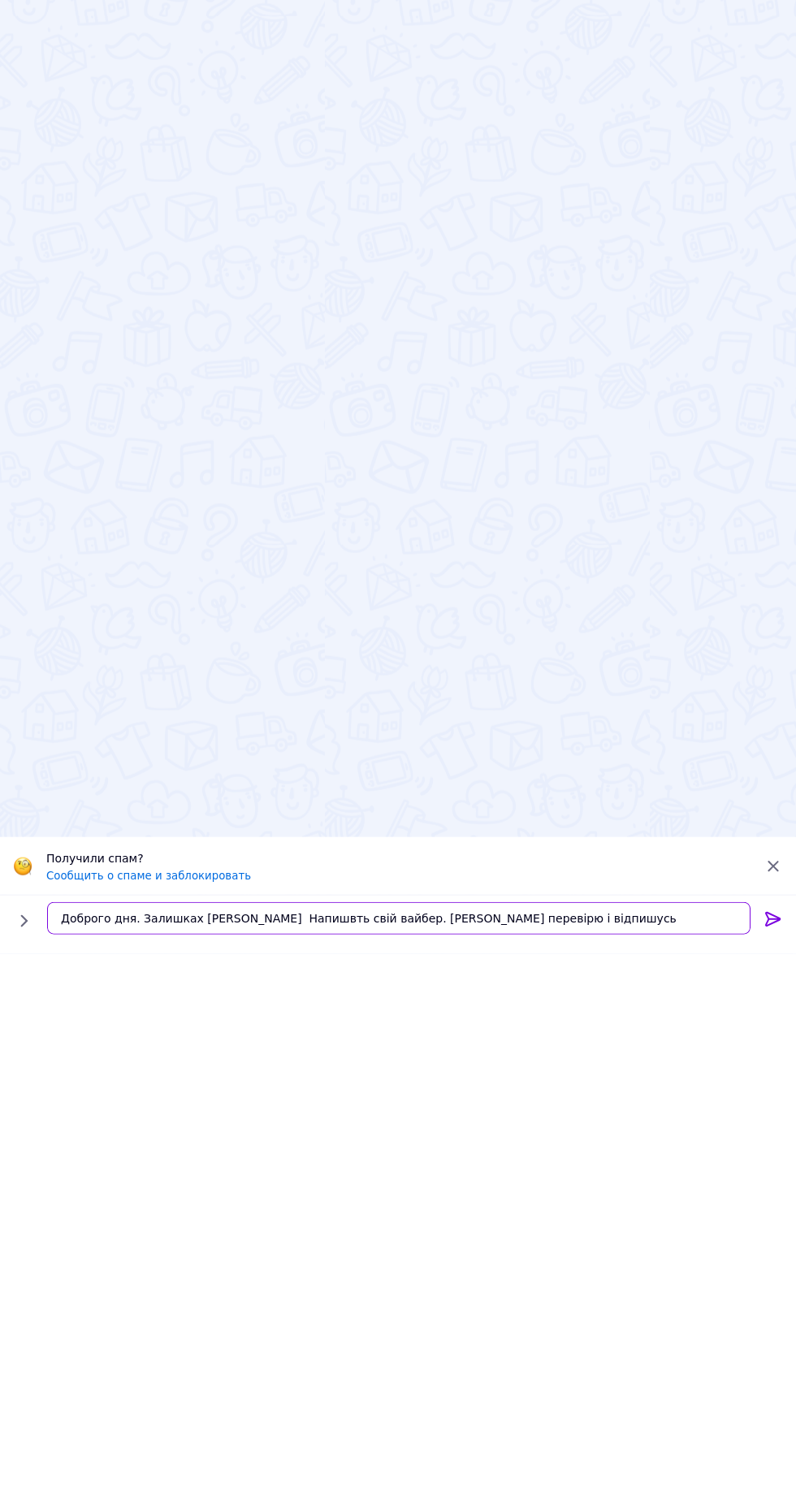
type textarea "Доброго дня. Залишках є. Напишвть свій вайбер. Зранку перевірю і відпишусь"
click at [763, 1494] on div at bounding box center [773, 1480] width 33 height 38
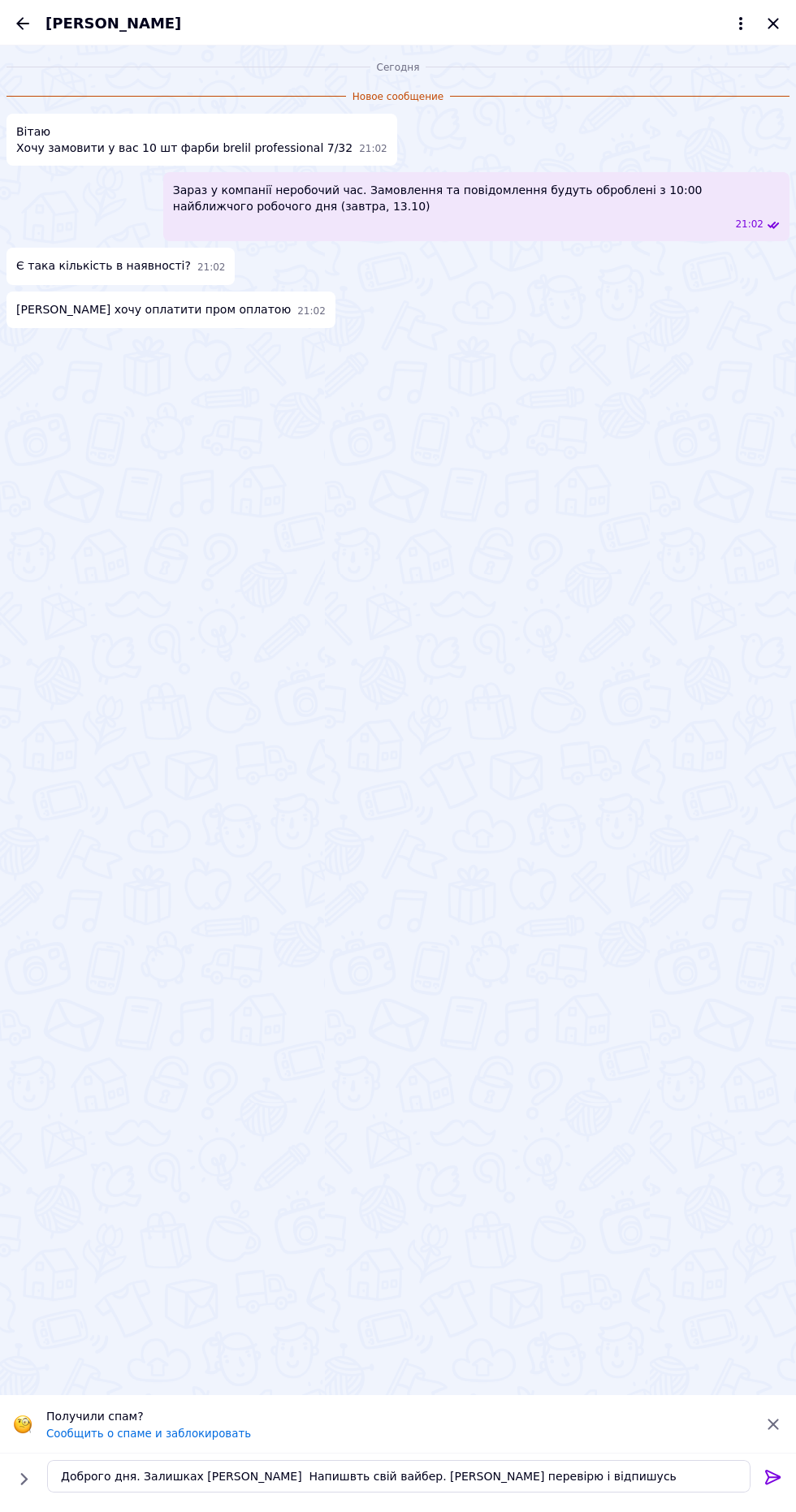
click at [773, 1478] on icon at bounding box center [773, 1477] width 20 height 20
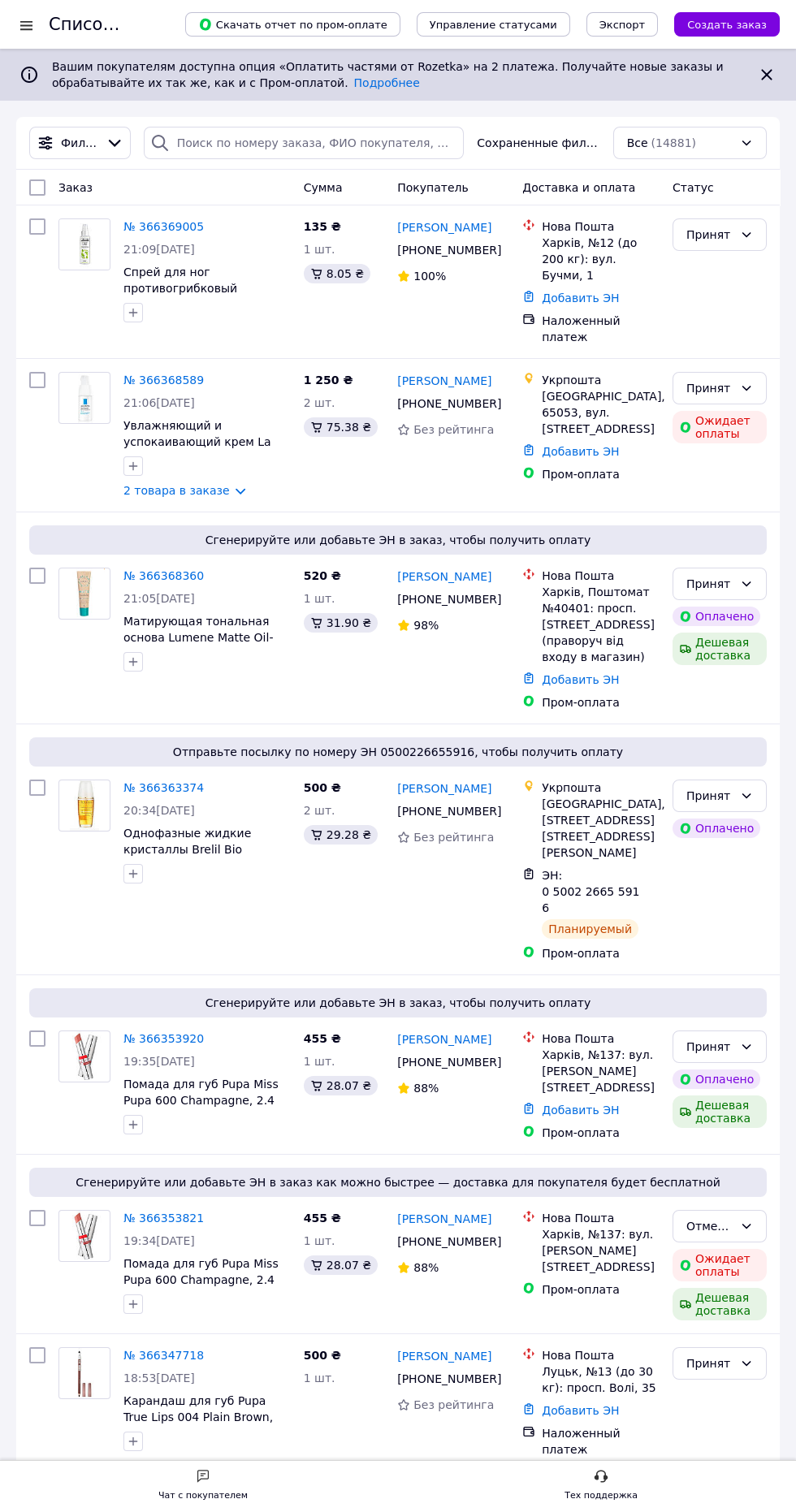
click at [28, 24] on div at bounding box center [26, 25] width 20 height 16
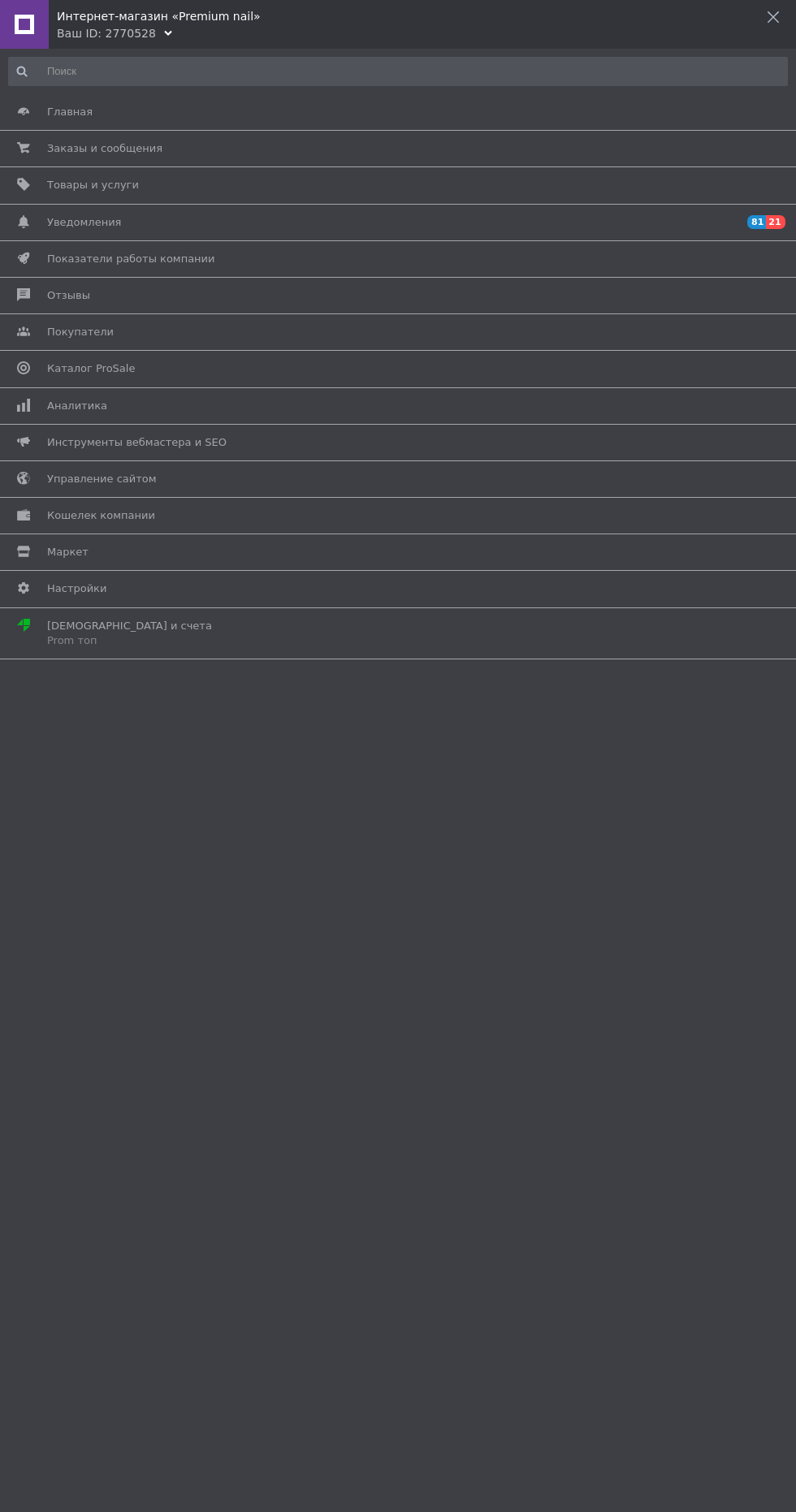
click at [235, 189] on span "Товары и услуги" at bounding box center [395, 185] width 696 height 15
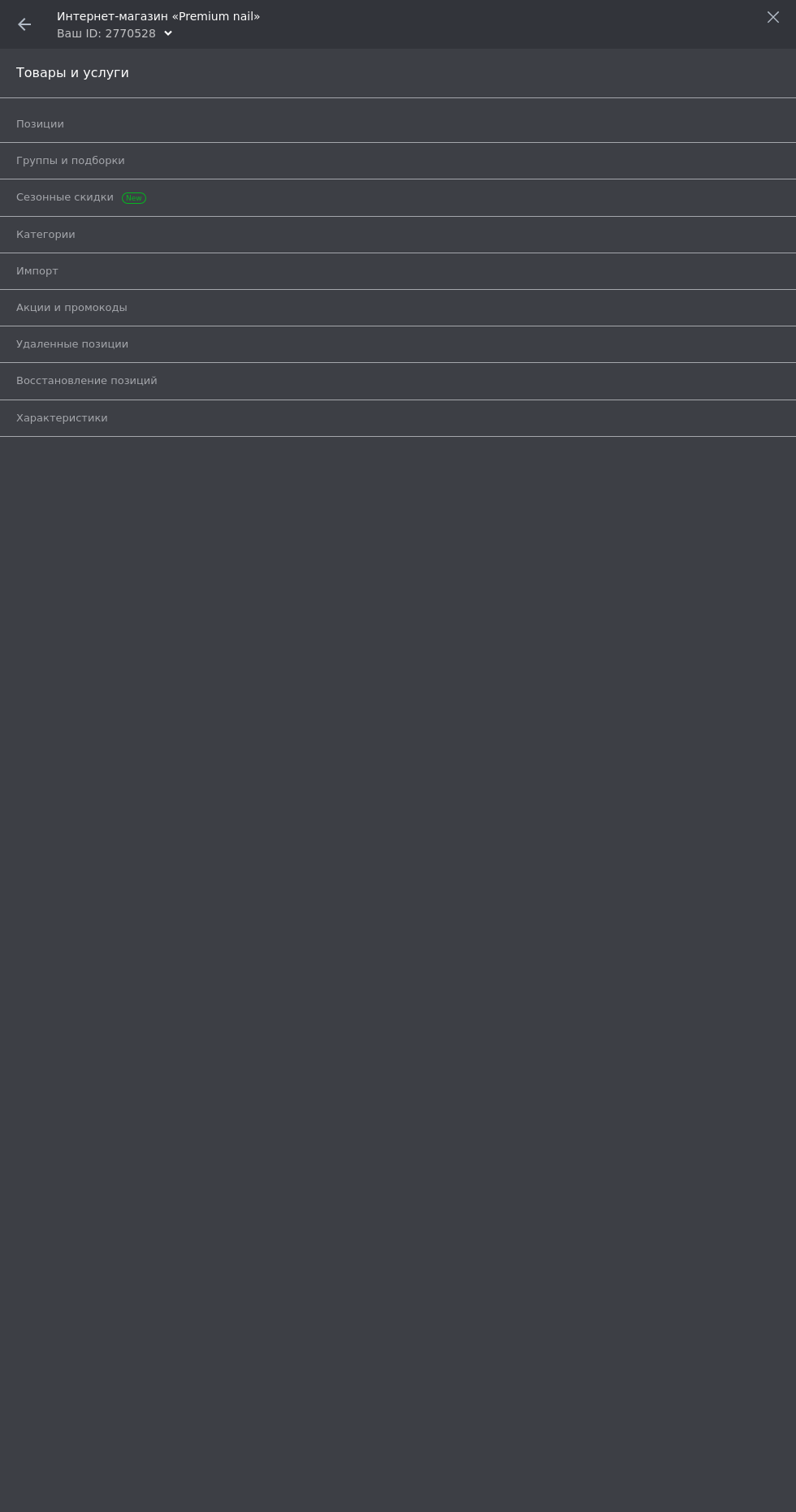
click at [203, 127] on span "Позиции" at bounding box center [379, 124] width 727 height 15
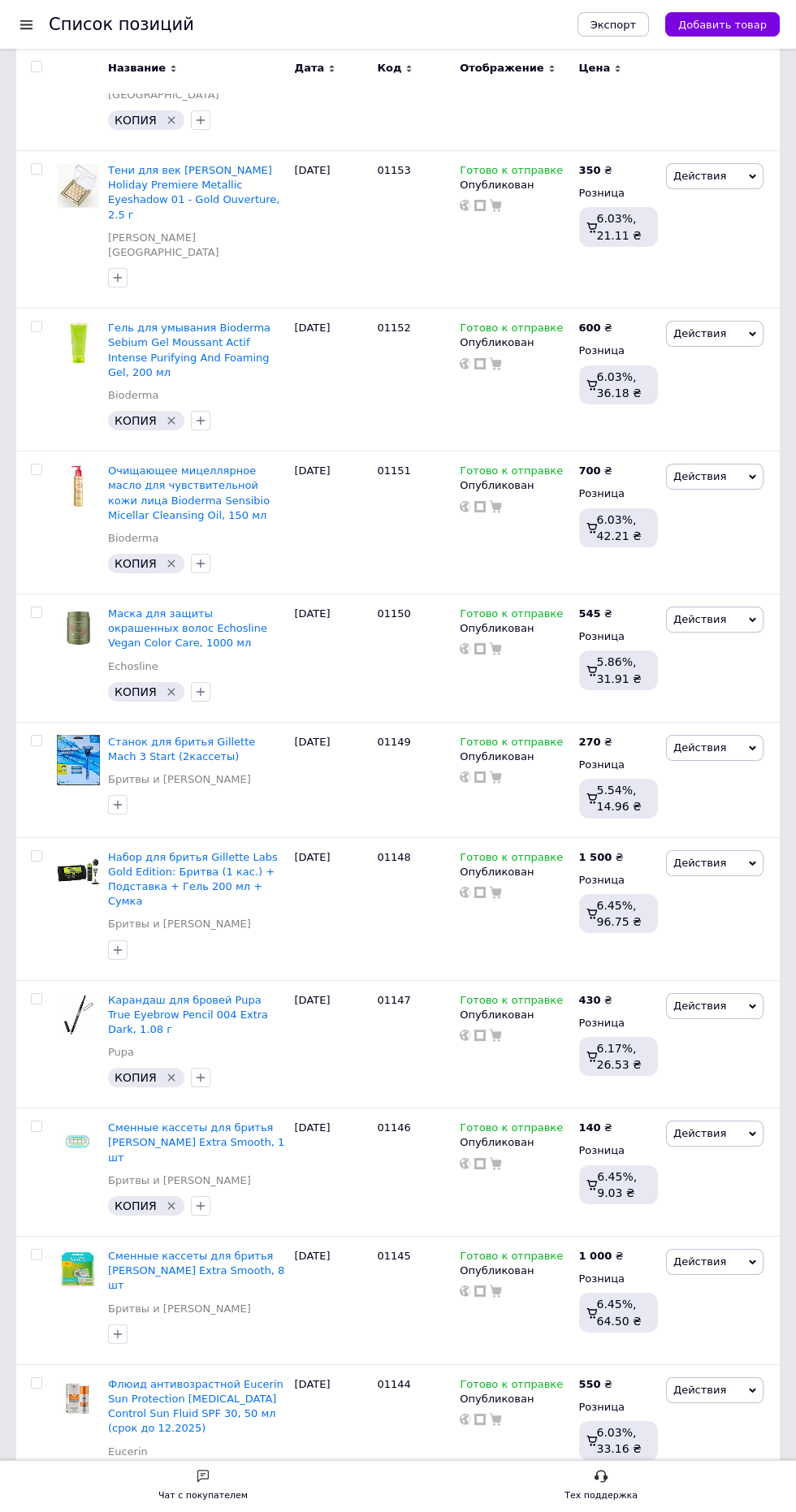
scroll to position [11714, 0]
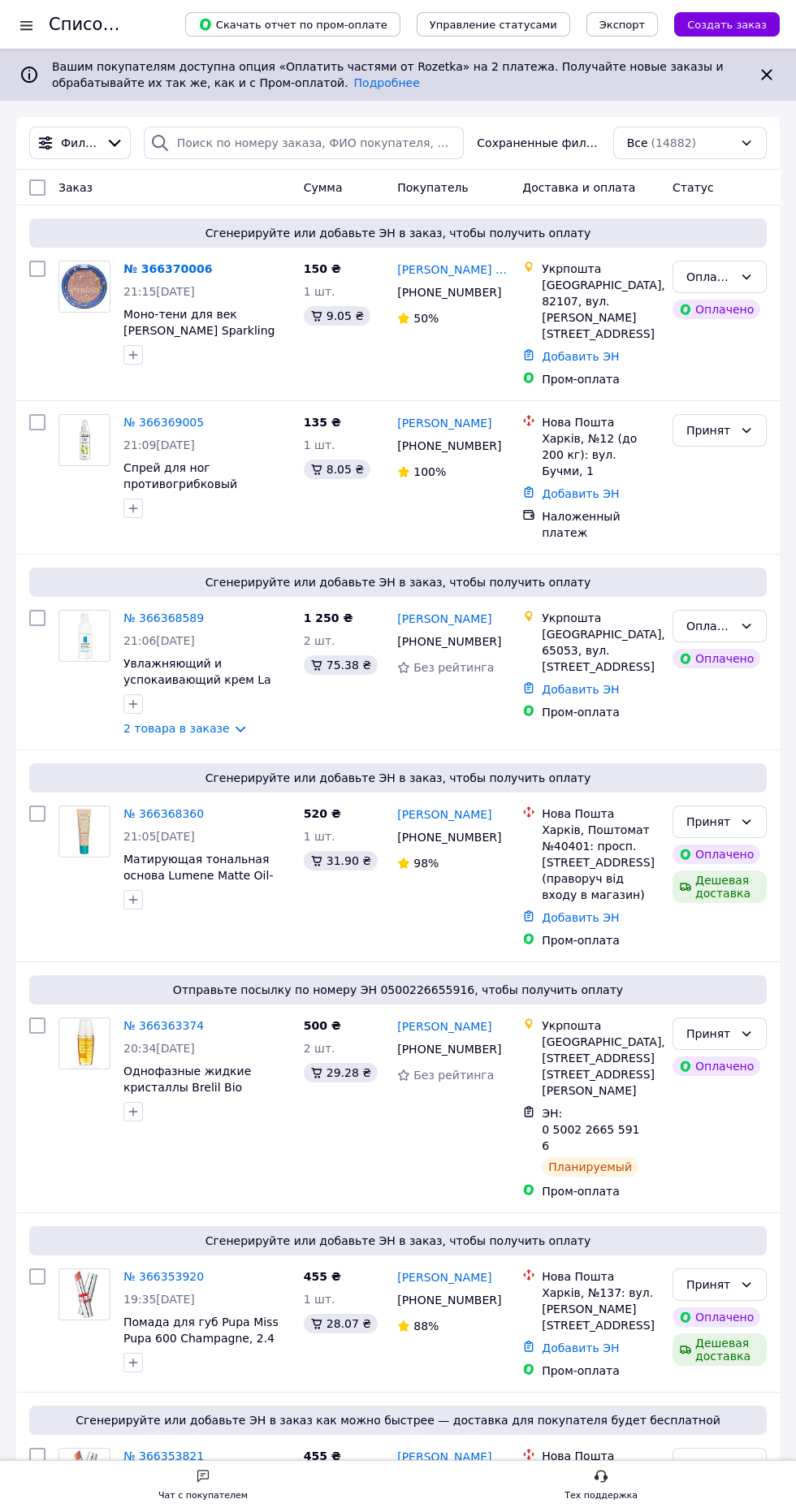
click at [191, 612] on link "№ 366368589" at bounding box center [163, 618] width 81 height 13
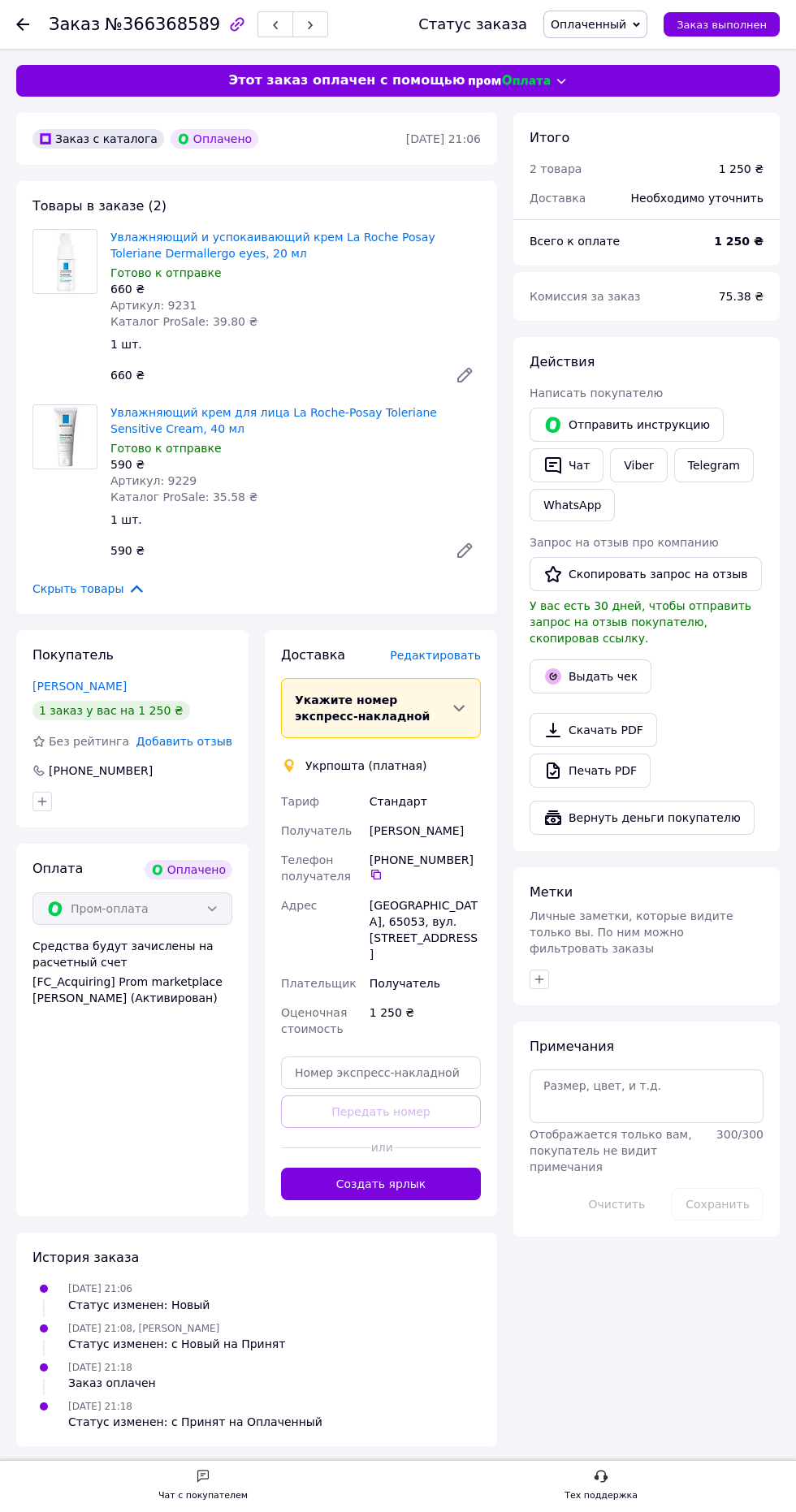
click at [424, 1168] on button "Создать ярлык" at bounding box center [380, 1184] width 200 height 33
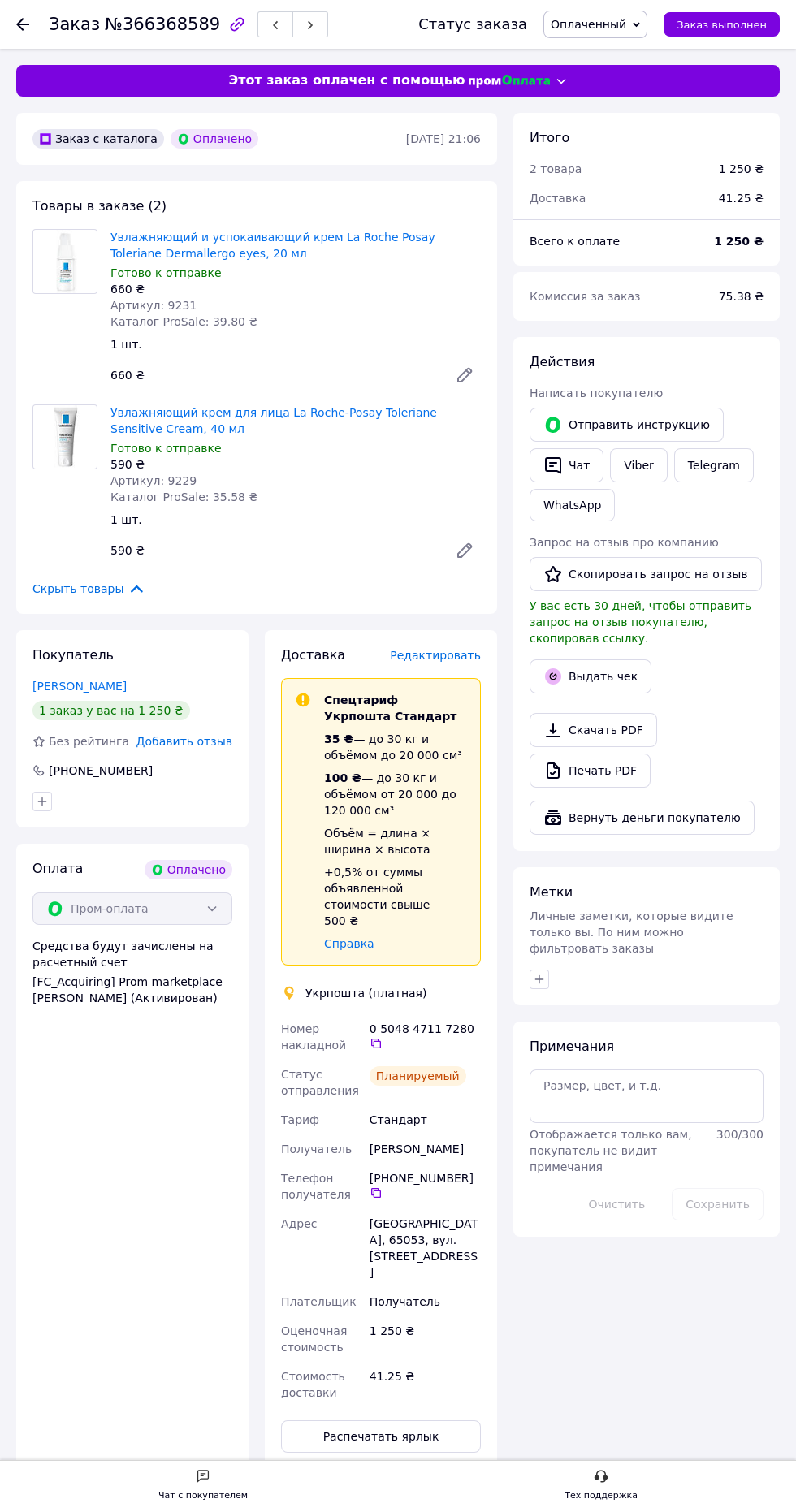
click at [382, 1037] on icon at bounding box center [375, 1042] width 13 height 13
copy div "[PERSON_NAME]"
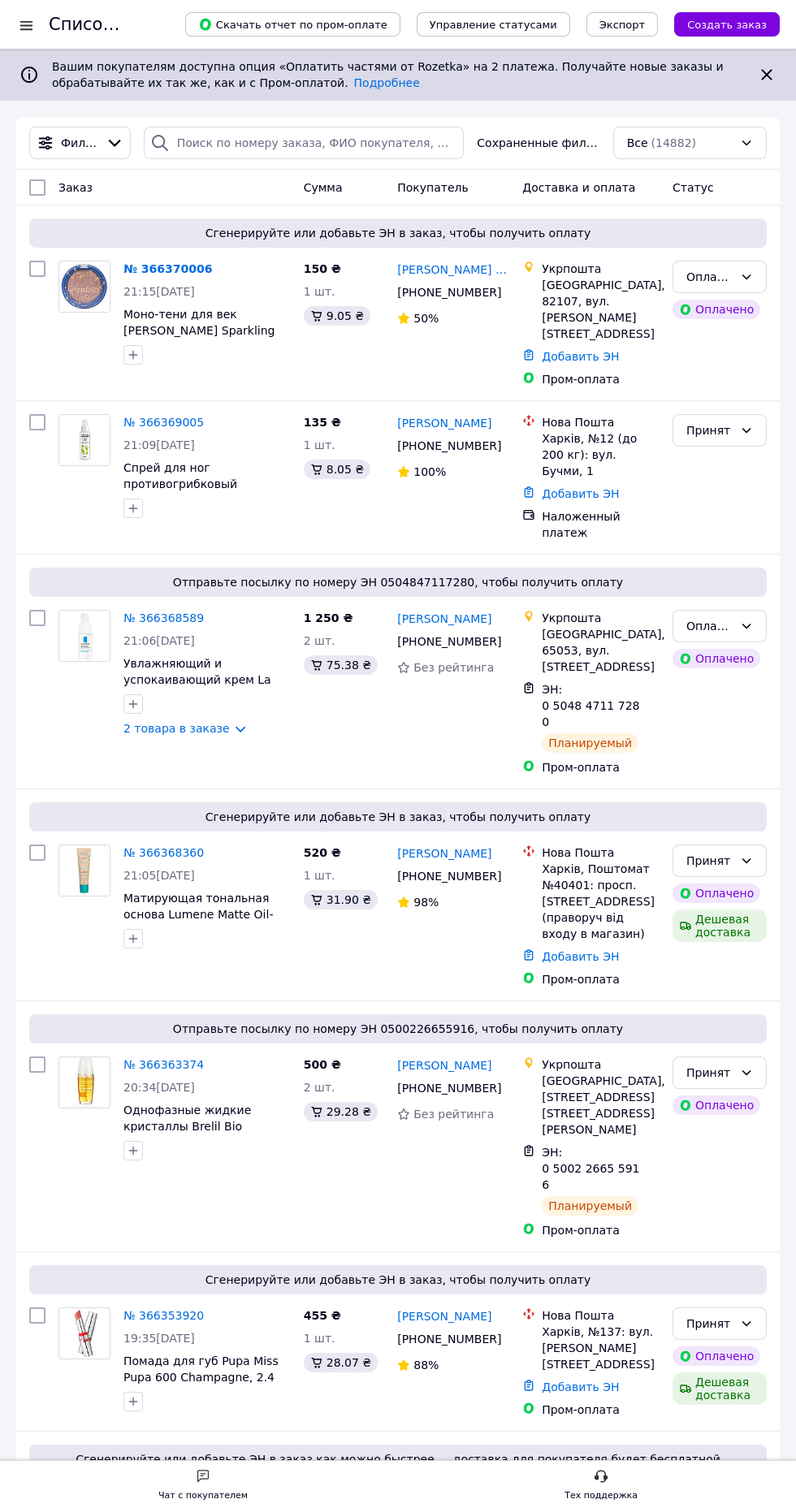
click at [177, 268] on link "№ 366370006" at bounding box center [167, 269] width 89 height 13
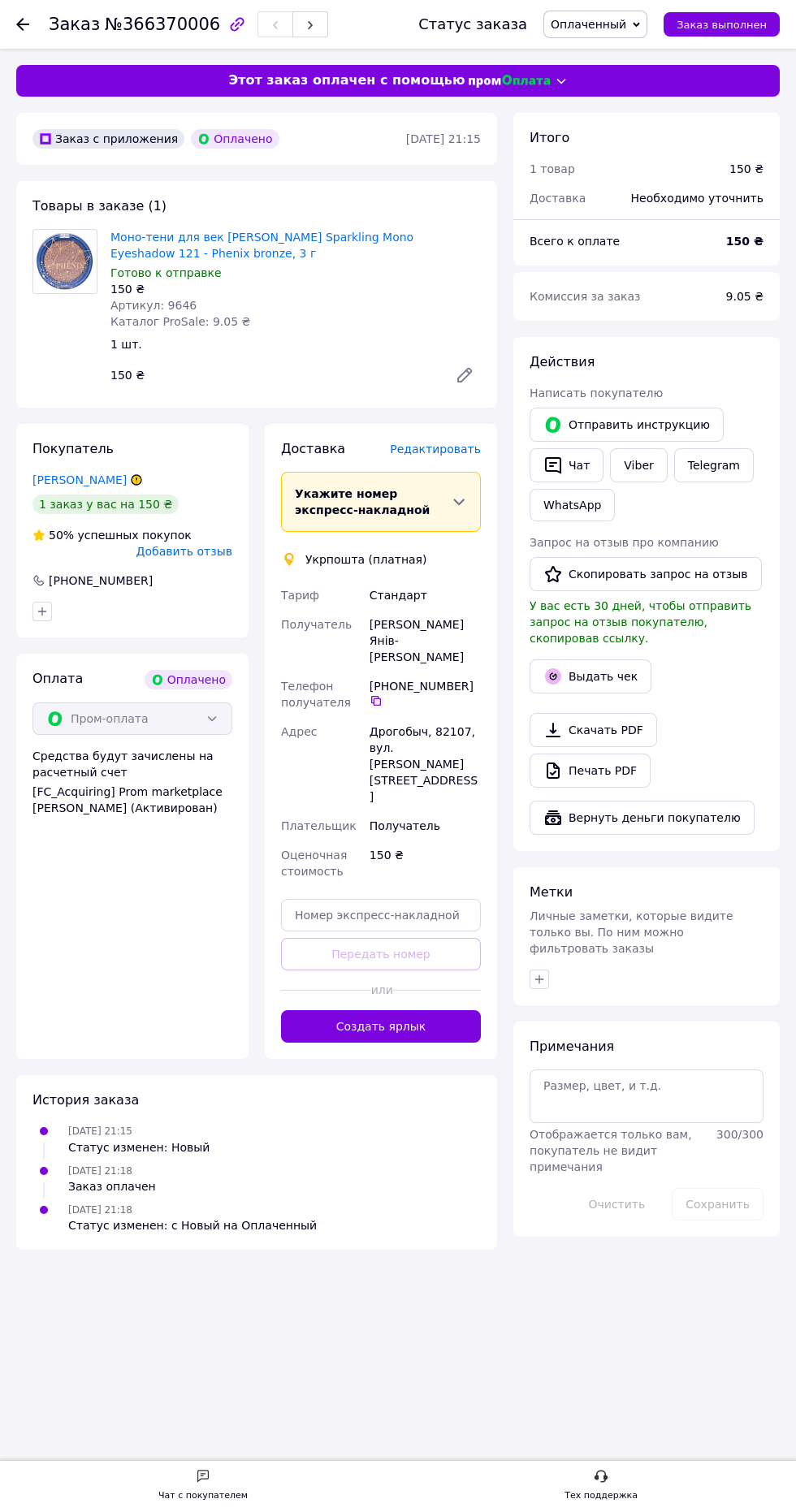
click at [434, 1011] on button "Создать ярлык" at bounding box center [380, 1027] width 200 height 33
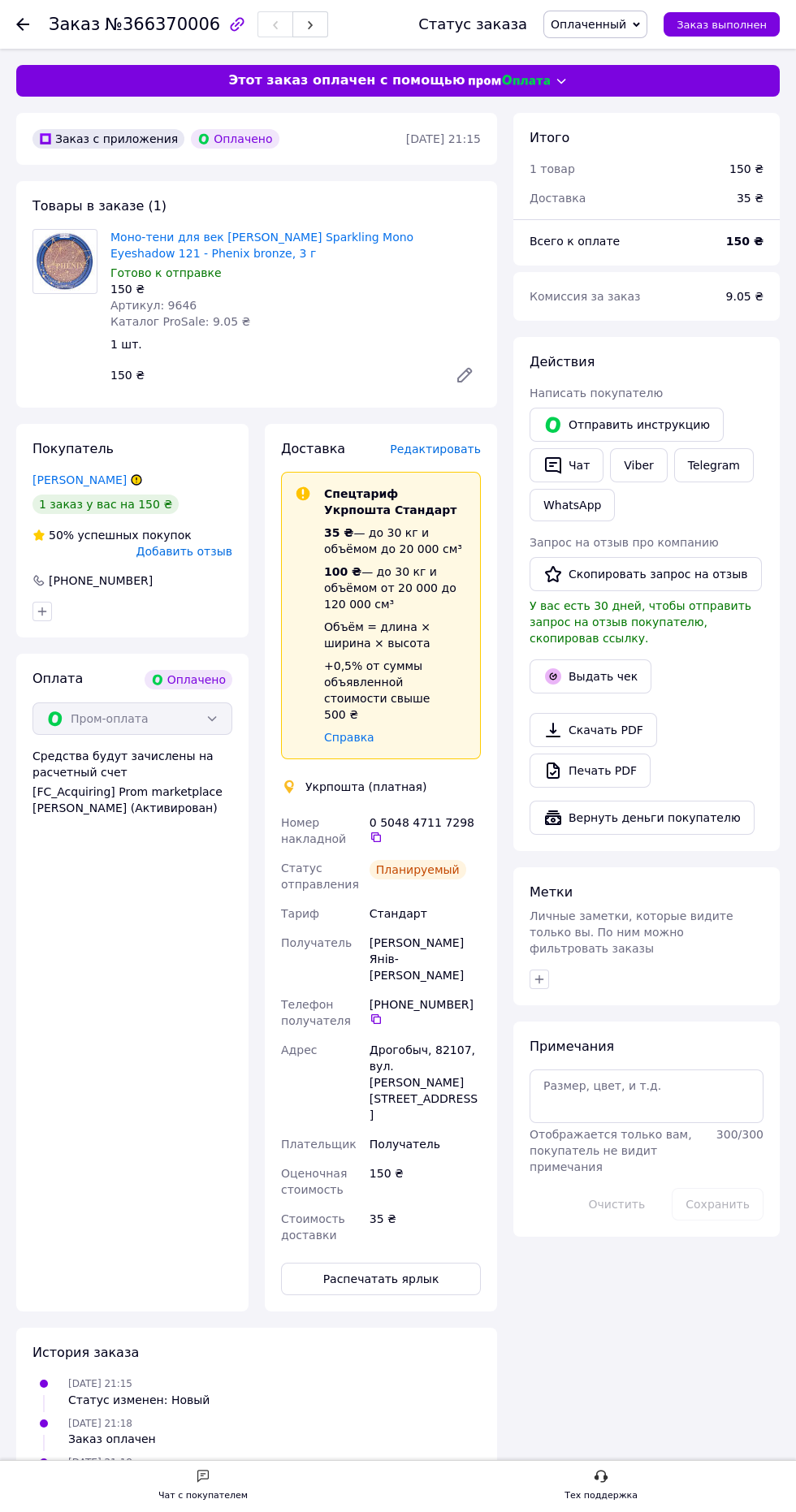
click at [382, 831] on icon at bounding box center [375, 837] width 13 height 13
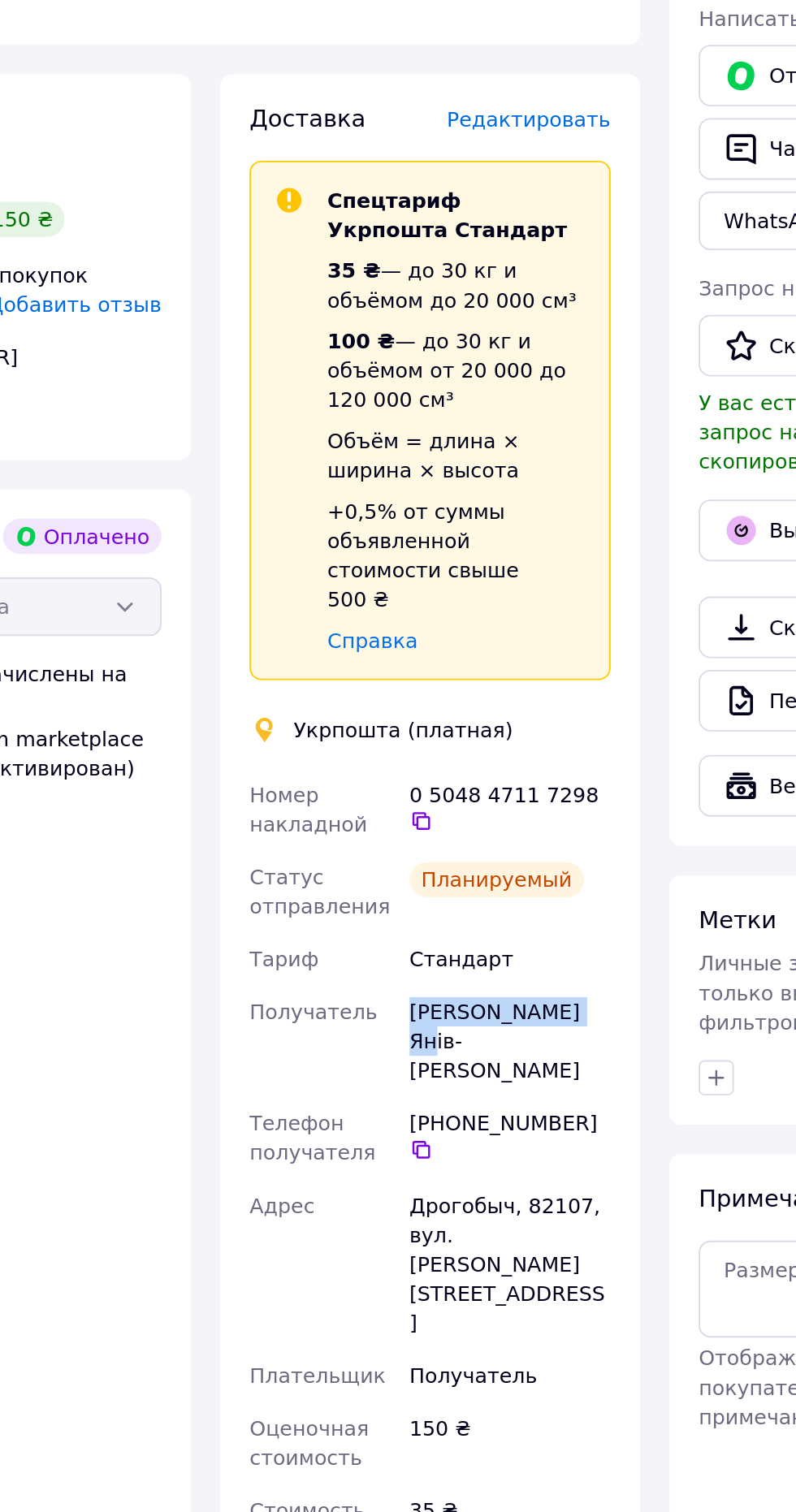
copy div "[PERSON_NAME] Янів-[PERSON_NAME]"
